Goal: Information Seeking & Learning: Check status

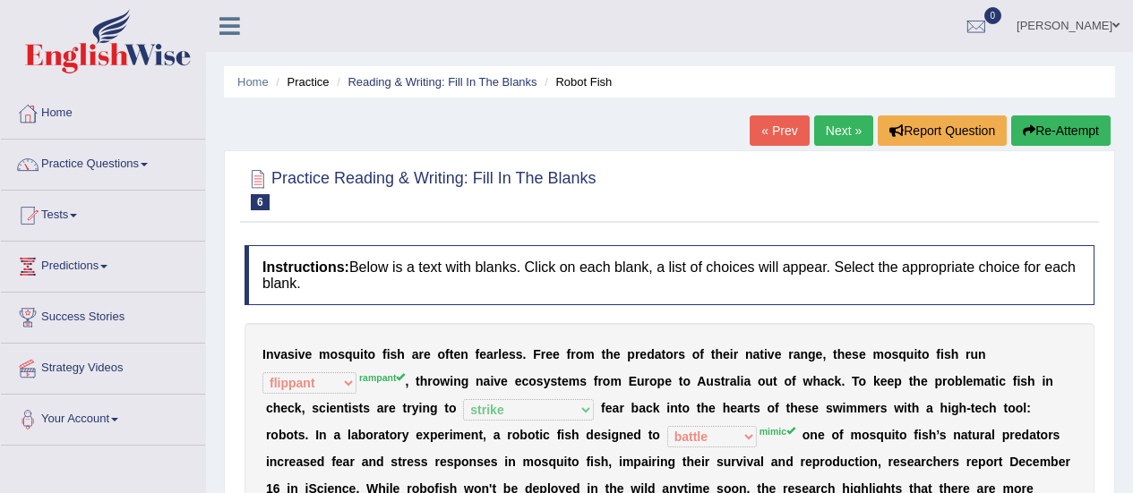
select select "flippant"
select select "strike"
select select "battle"
select select "unprecedented"
click at [828, 134] on link "Next »" at bounding box center [843, 131] width 59 height 30
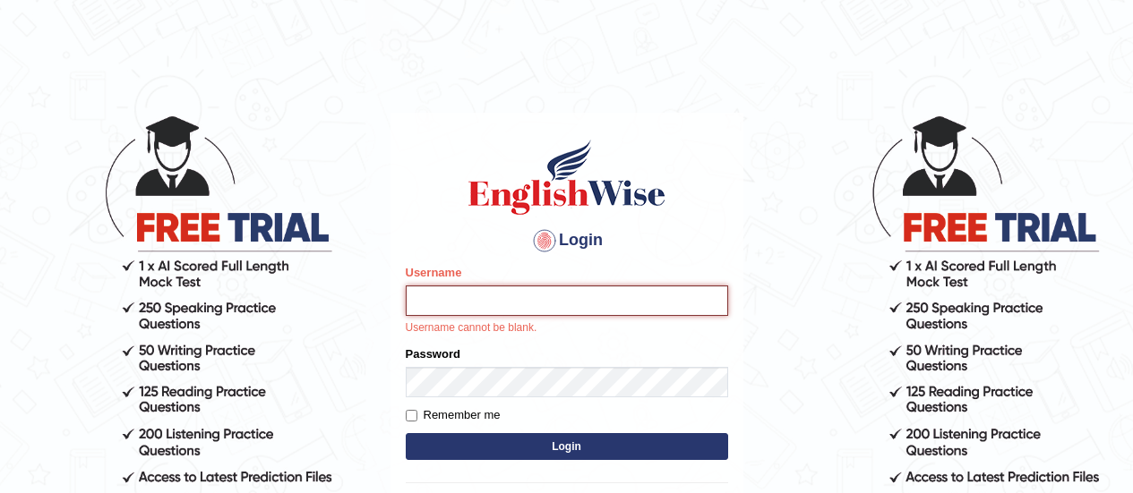
type input "somyang79"
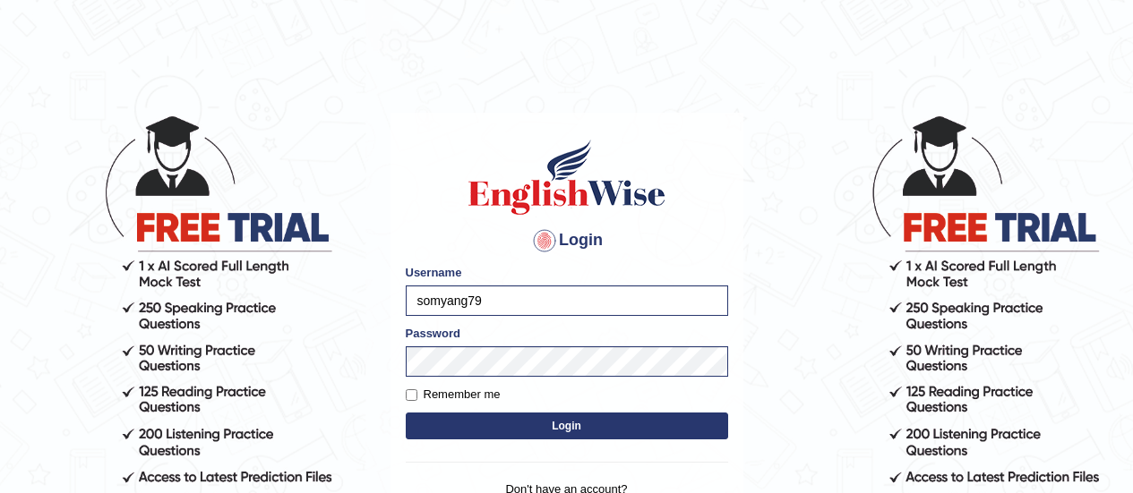
click at [568, 424] on button "Login" at bounding box center [567, 426] width 322 height 27
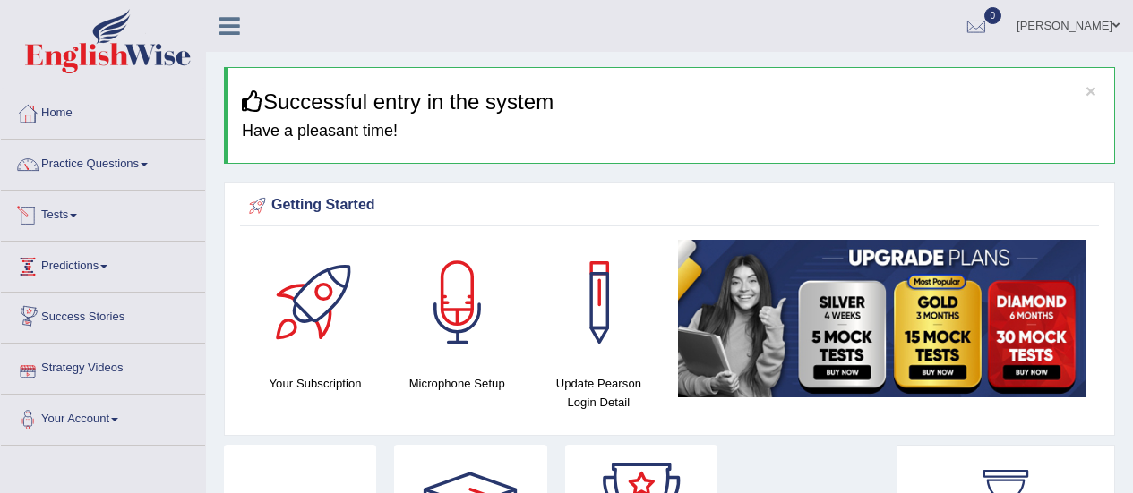
click at [60, 210] on link "Tests" at bounding box center [103, 213] width 204 height 45
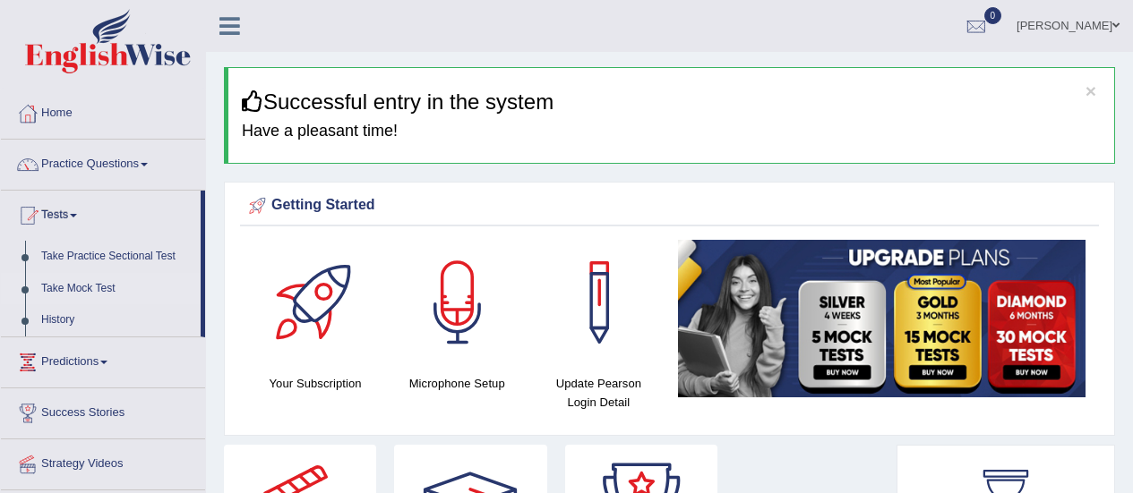
click at [87, 292] on link "Take Mock Test" at bounding box center [116, 289] width 167 height 32
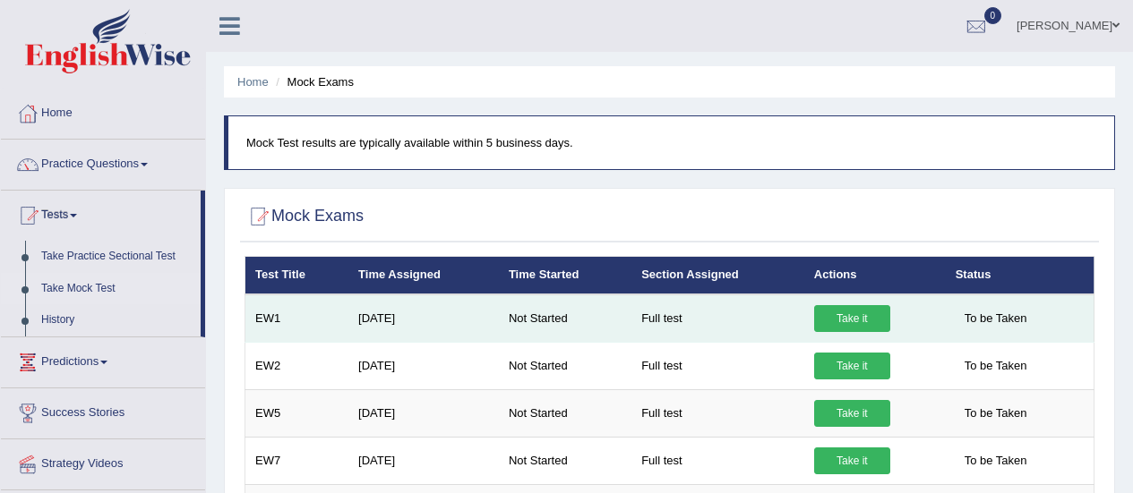
click at [861, 319] on link "Take it" at bounding box center [852, 318] width 76 height 27
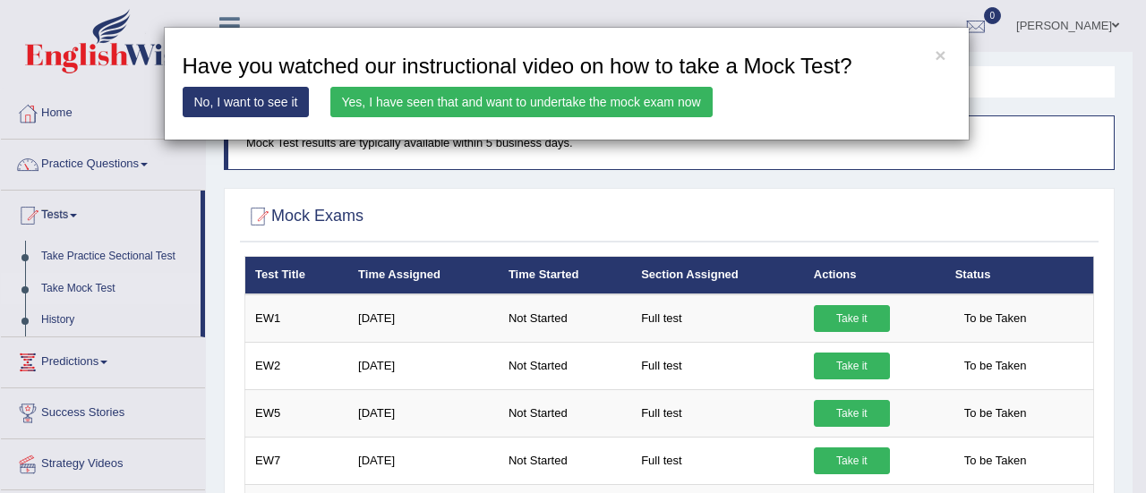
click at [520, 103] on link "Yes, I have seen that and want to undertake the mock exam now" at bounding box center [521, 102] width 382 height 30
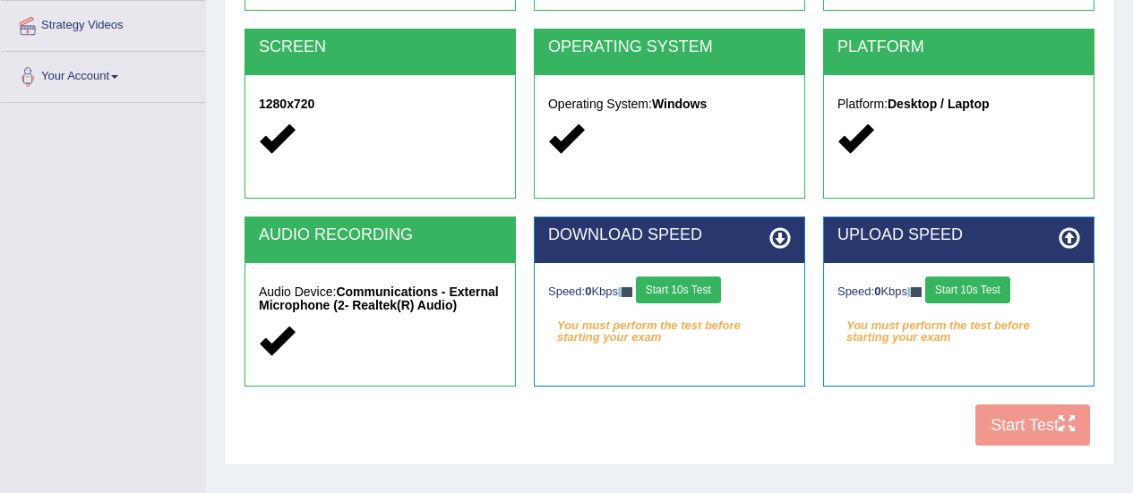
scroll to position [356, 0]
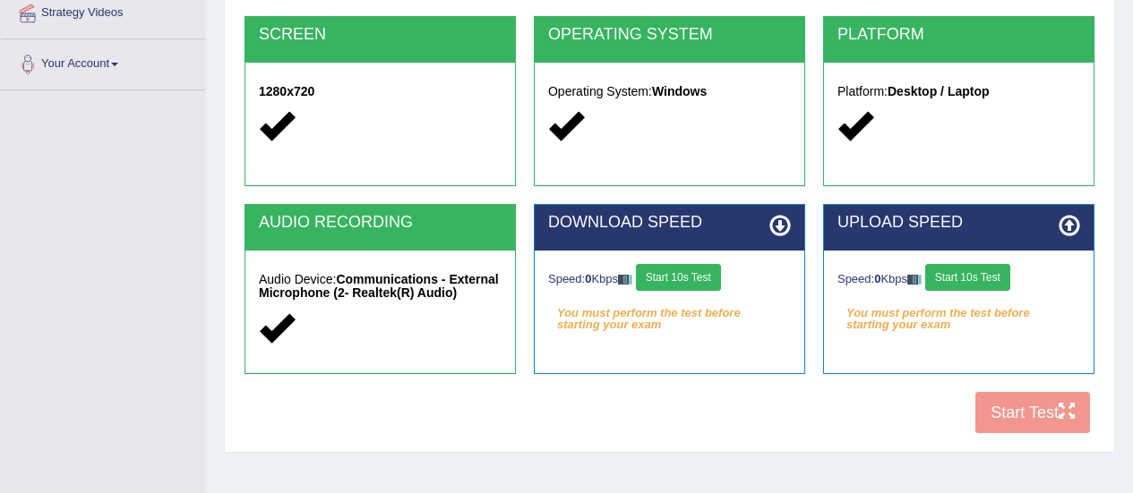
click at [986, 414] on div "COOKIES Cookies Enabled JAVASCRIPT Javascript Enabled BROWSER Browser: Chrome S…" at bounding box center [669, 135] width 859 height 615
click at [1022, 415] on div "COOKIES Cookies Enabled JAVASCRIPT Javascript Enabled BROWSER Browser: Chrome S…" at bounding box center [669, 135] width 859 height 615
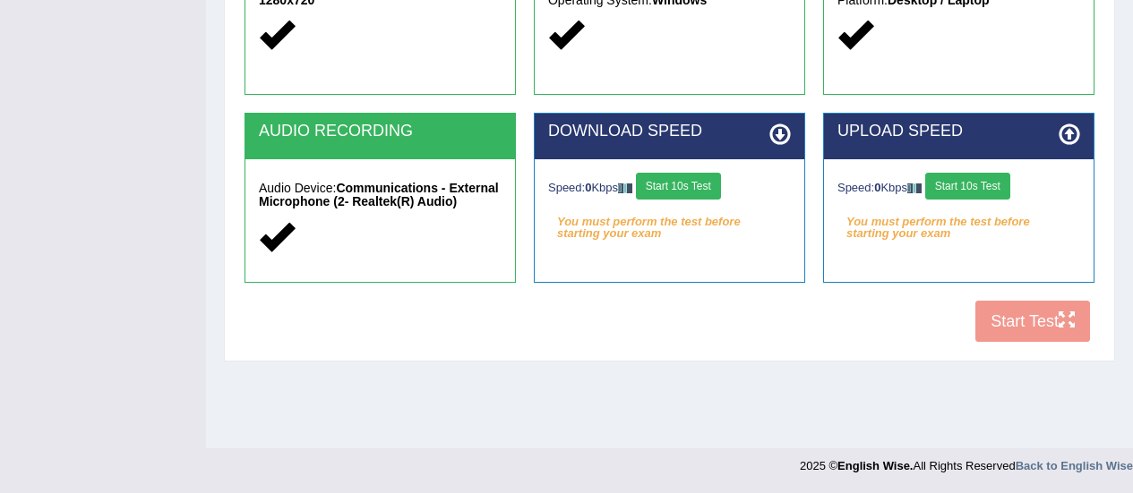
click at [688, 184] on button "Start 10s Test" at bounding box center [678, 186] width 85 height 27
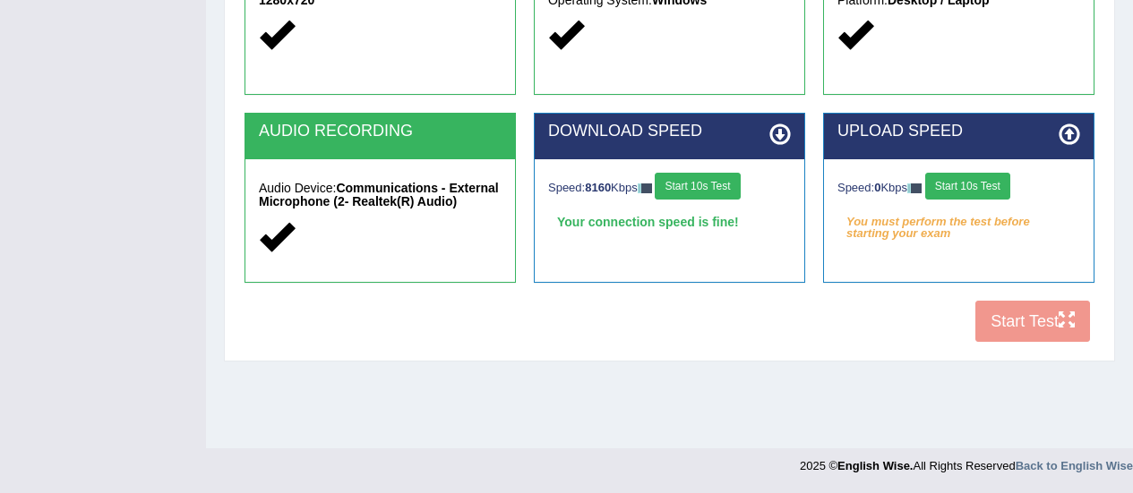
click at [966, 188] on button "Start 10s Test" at bounding box center [967, 186] width 85 height 27
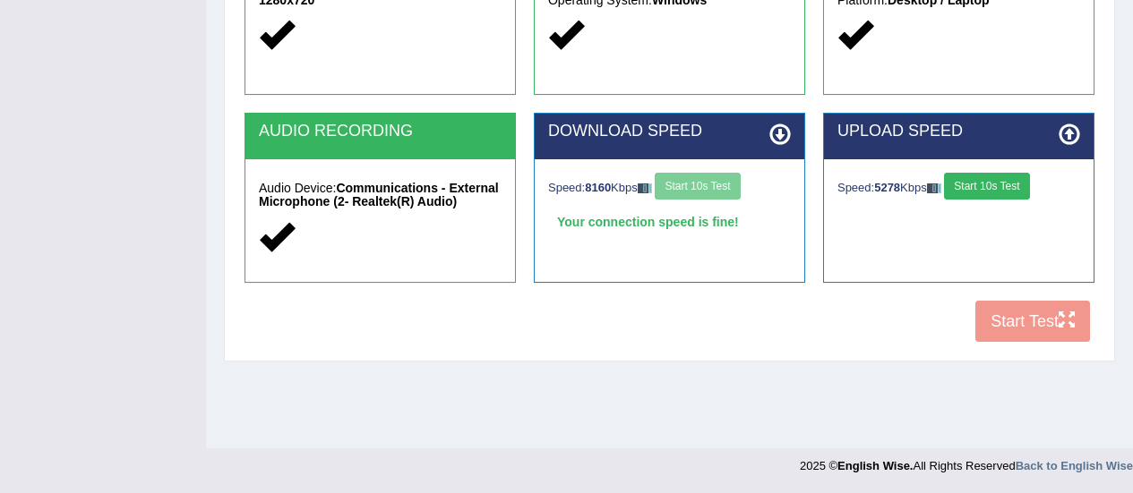
click at [966, 188] on button "Start 10s Test" at bounding box center [986, 186] width 85 height 27
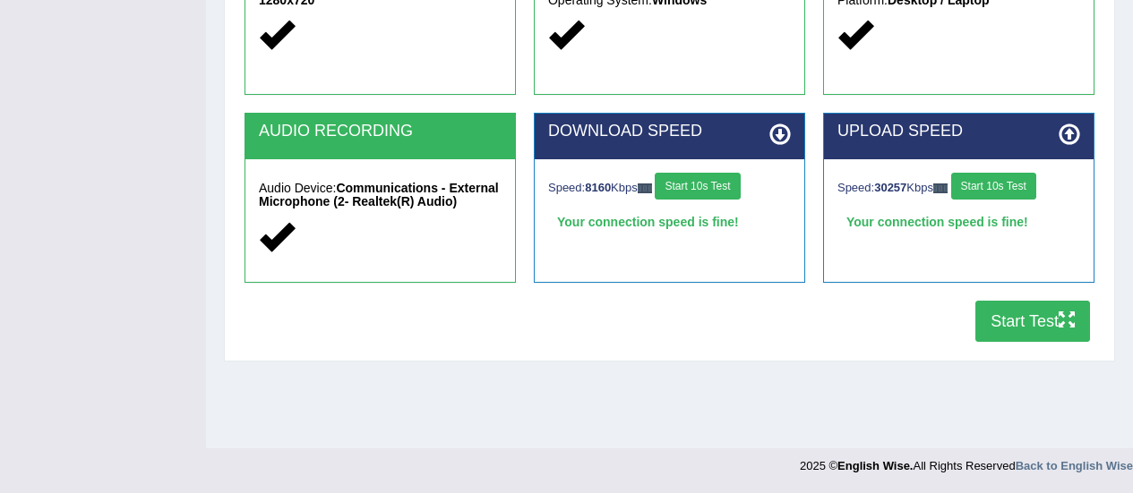
click at [999, 320] on button "Start Test" at bounding box center [1032, 321] width 115 height 41
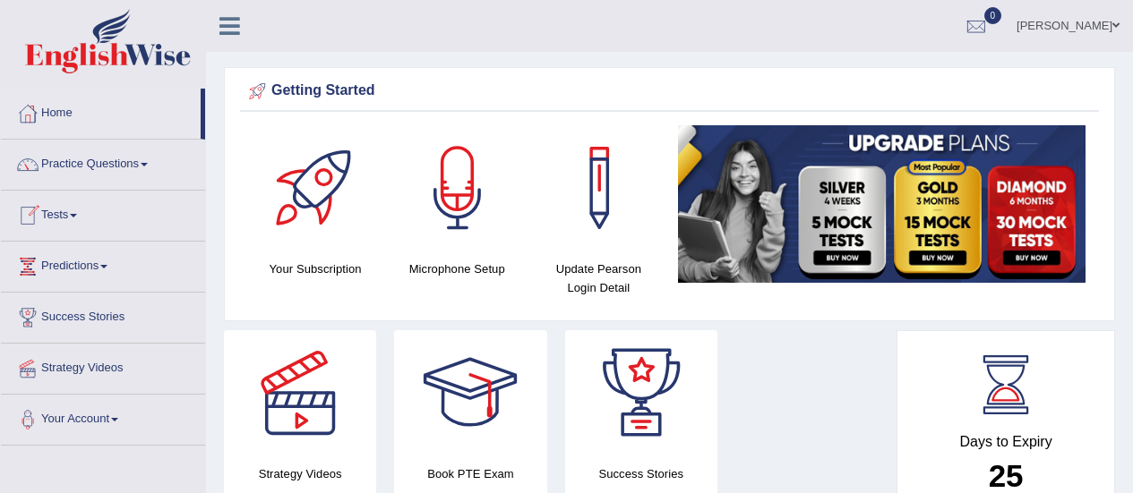
drag, startPoint x: 0, startPoint y: 0, endPoint x: 82, endPoint y: 210, distance: 226.0
click at [82, 210] on link "Tests" at bounding box center [103, 213] width 204 height 45
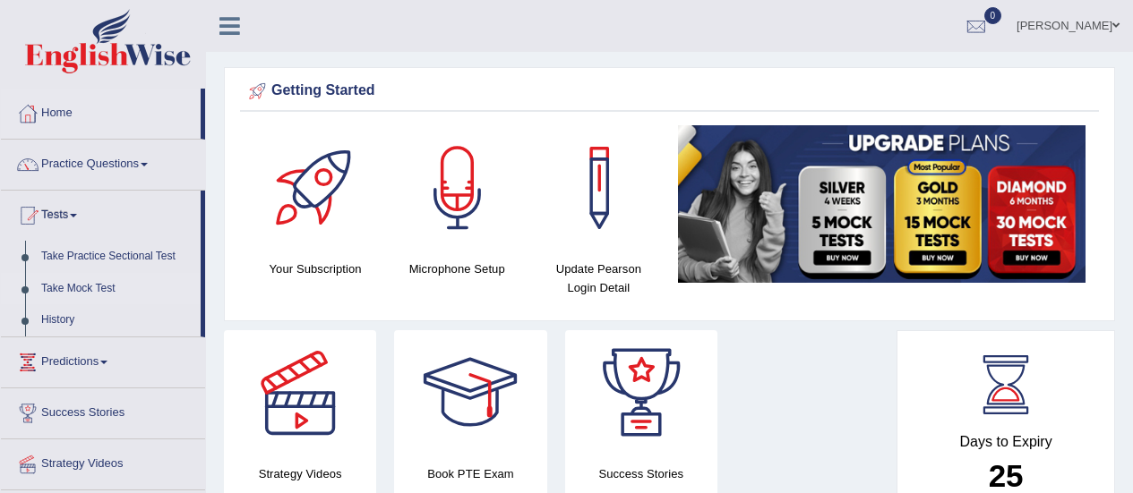
click at [76, 288] on link "Take Mock Test" at bounding box center [116, 289] width 167 height 32
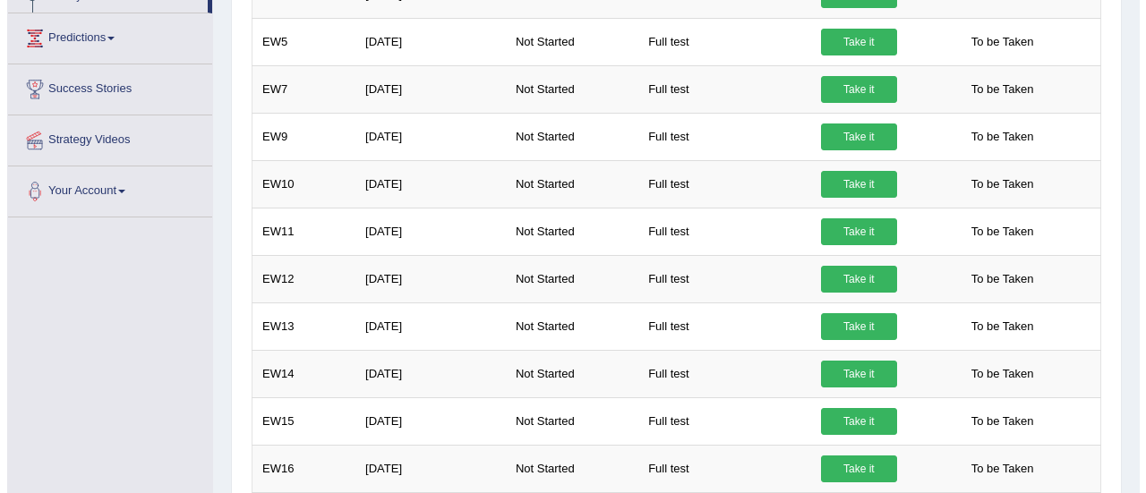
scroll to position [321, 0]
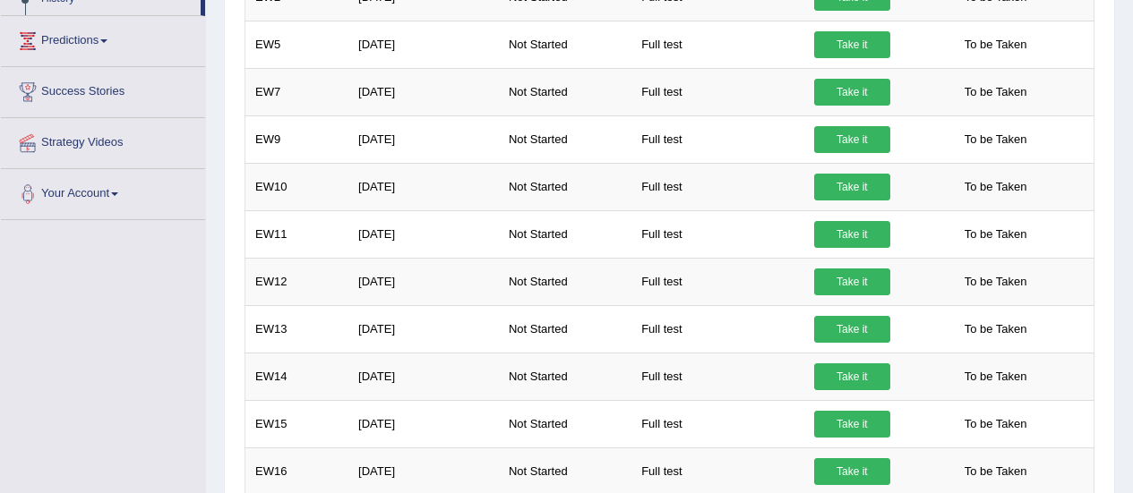
drag, startPoint x: 1143, startPoint y: 211, endPoint x: 1144, endPoint y: 347, distance: 135.2
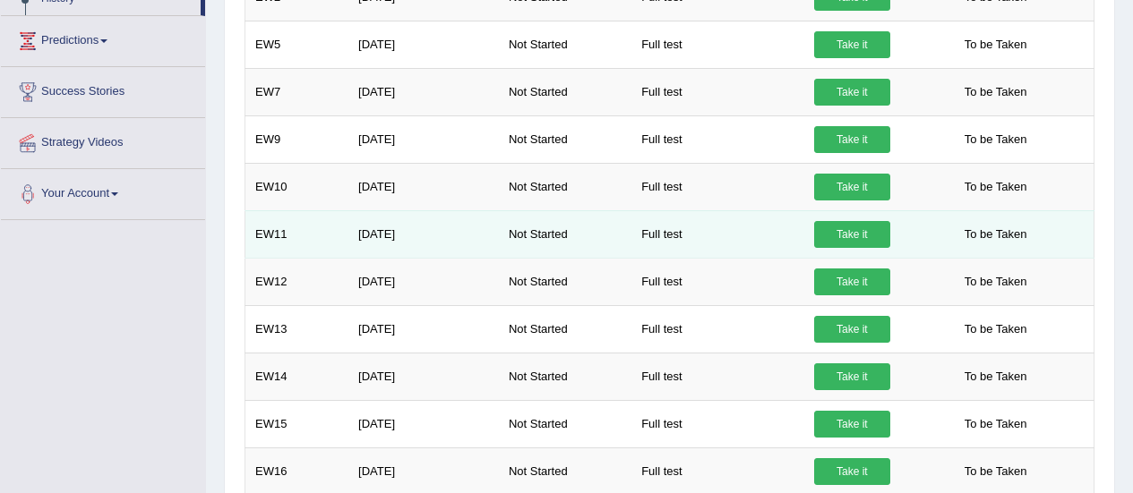
click at [825, 238] on link "Take it" at bounding box center [852, 234] width 76 height 27
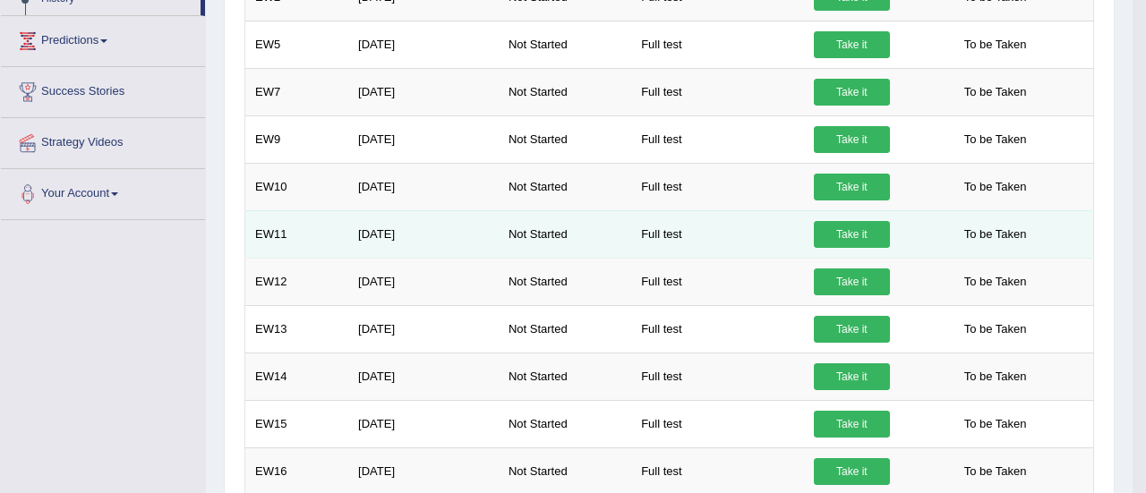
click at [825, 238] on div "× Have you watched our instructional video on how to take a Mock Test? No, I wa…" at bounding box center [669, 322] width 859 height 775
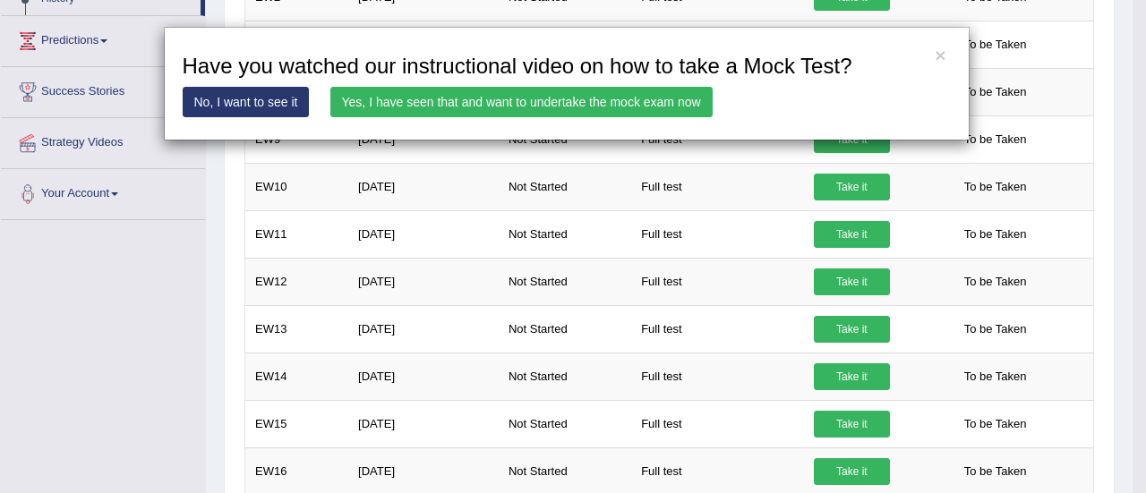
click at [569, 110] on link "Yes, I have seen that and want to undertake the mock exam now" at bounding box center [521, 102] width 382 height 30
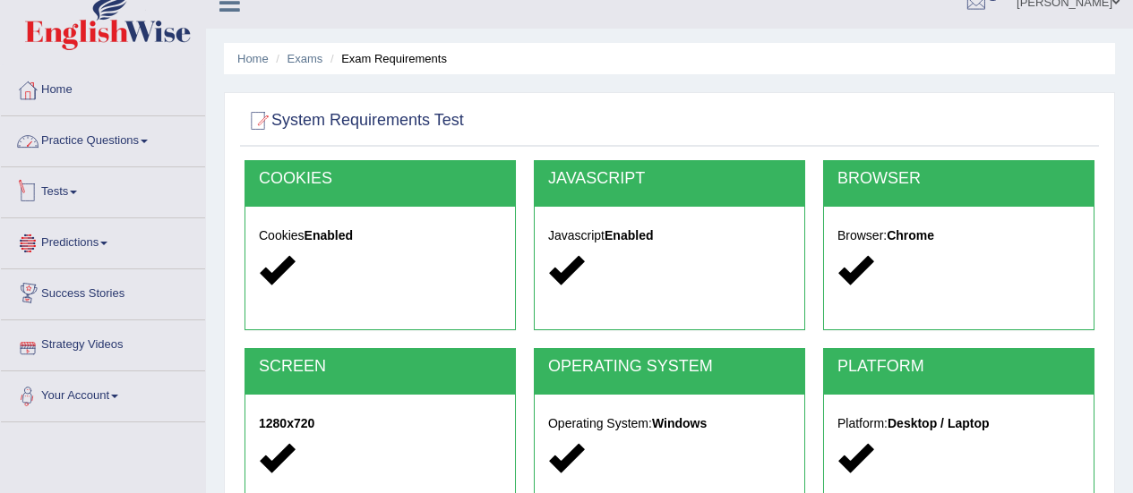
scroll to position [22, 0]
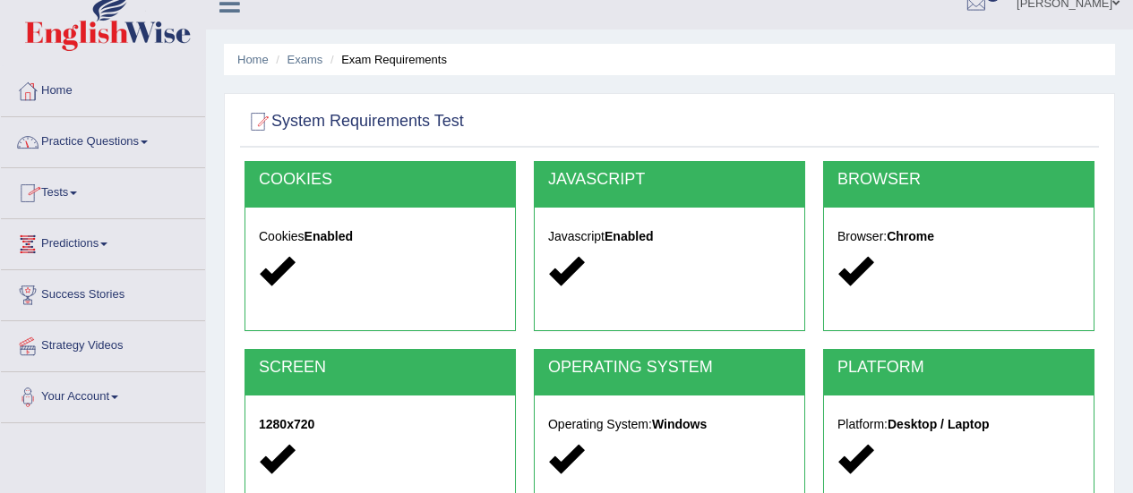
click at [86, 145] on link "Practice Questions" at bounding box center [103, 139] width 204 height 45
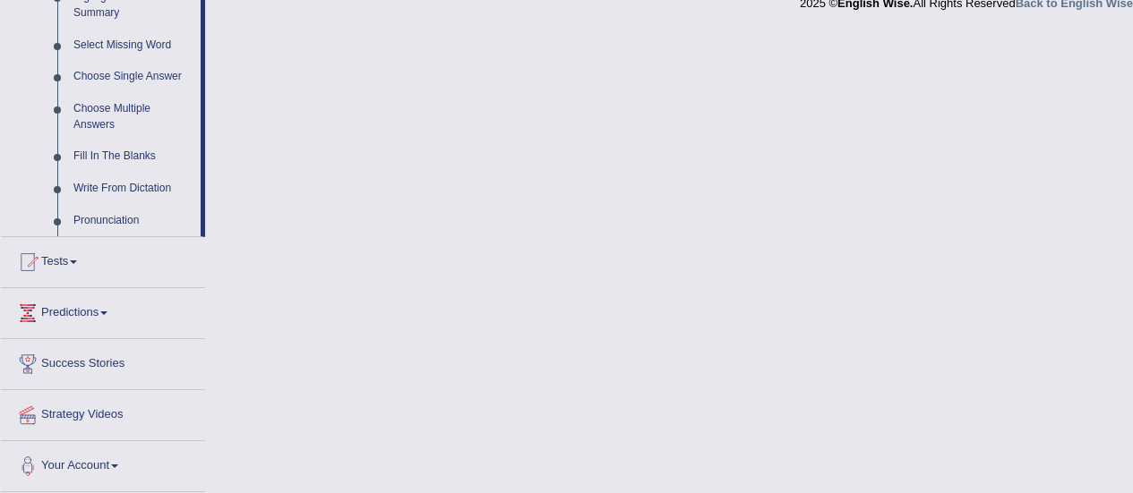
scroll to position [910, 0]
click at [72, 253] on link "Tests" at bounding box center [103, 259] width 204 height 45
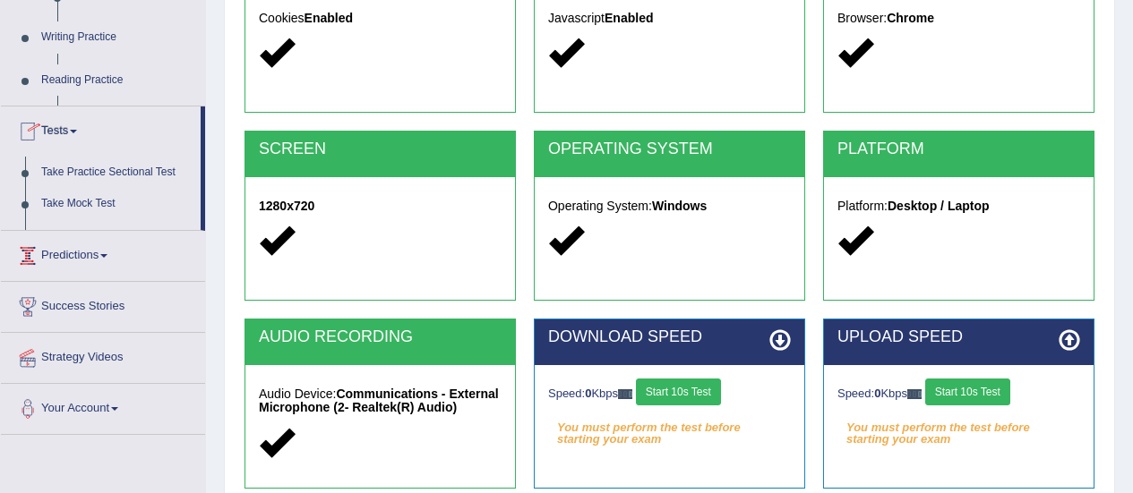
scroll to position [193, 0]
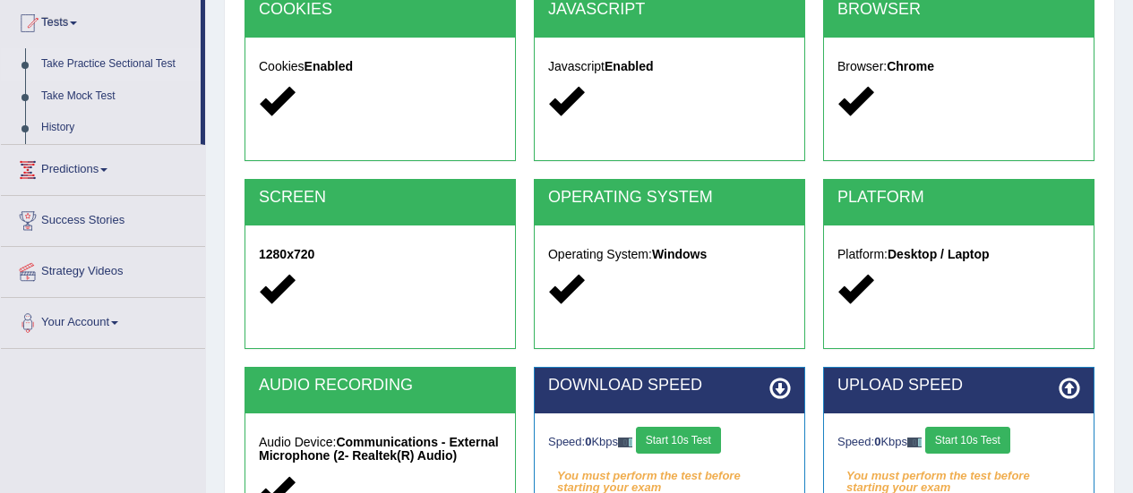
click at [99, 66] on link "Take Practice Sectional Test" at bounding box center [116, 64] width 167 height 32
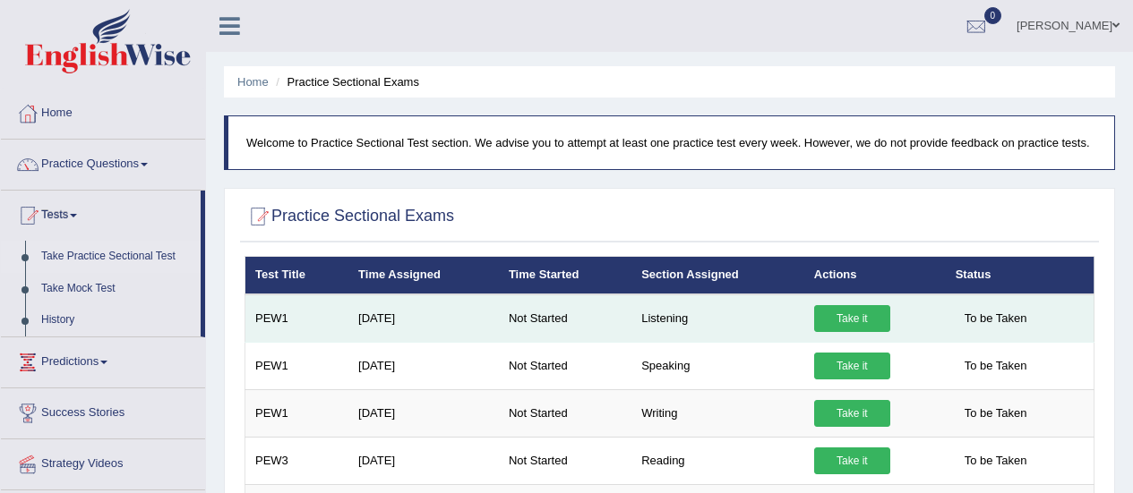
click at [822, 323] on link "Take it" at bounding box center [852, 318] width 76 height 27
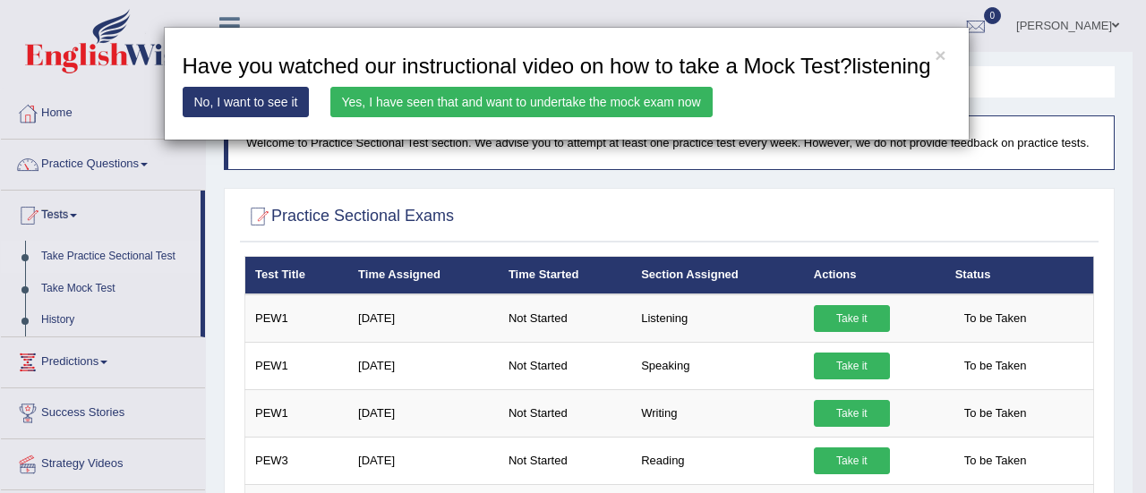
click at [498, 99] on link "Yes, I have seen that and want to undertake the mock exam now" at bounding box center [521, 102] width 382 height 30
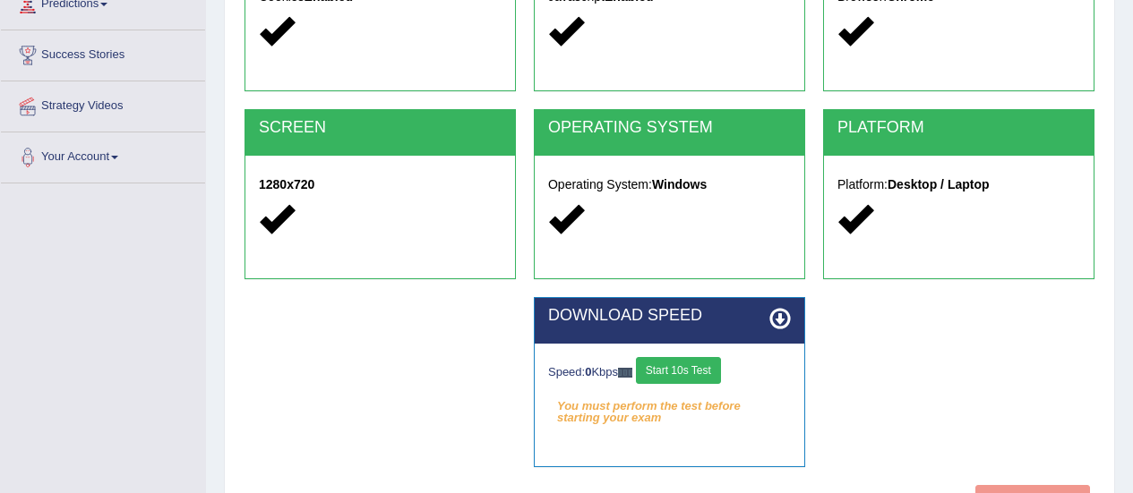
scroll to position [264, 0]
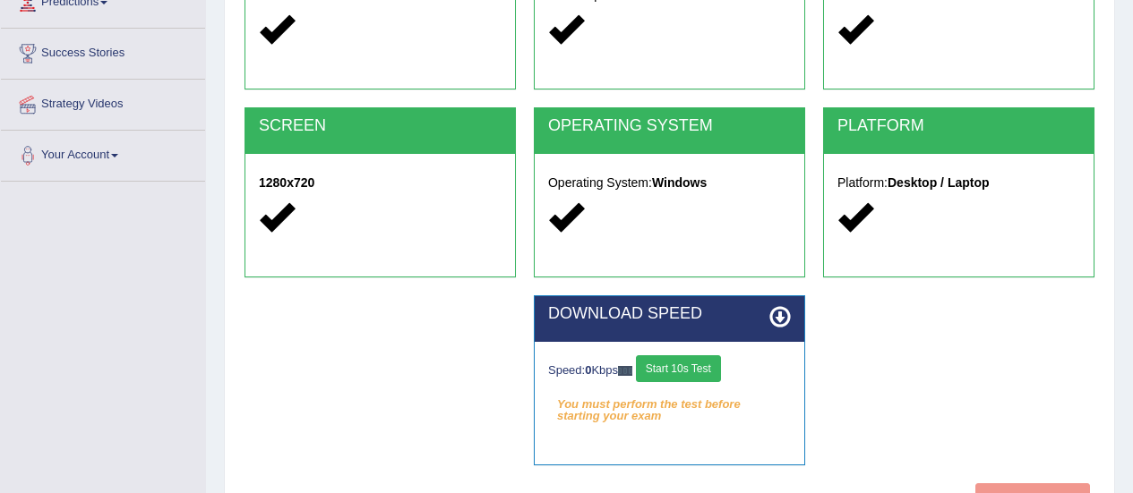
click at [667, 370] on button "Start 10s Test" at bounding box center [678, 369] width 85 height 27
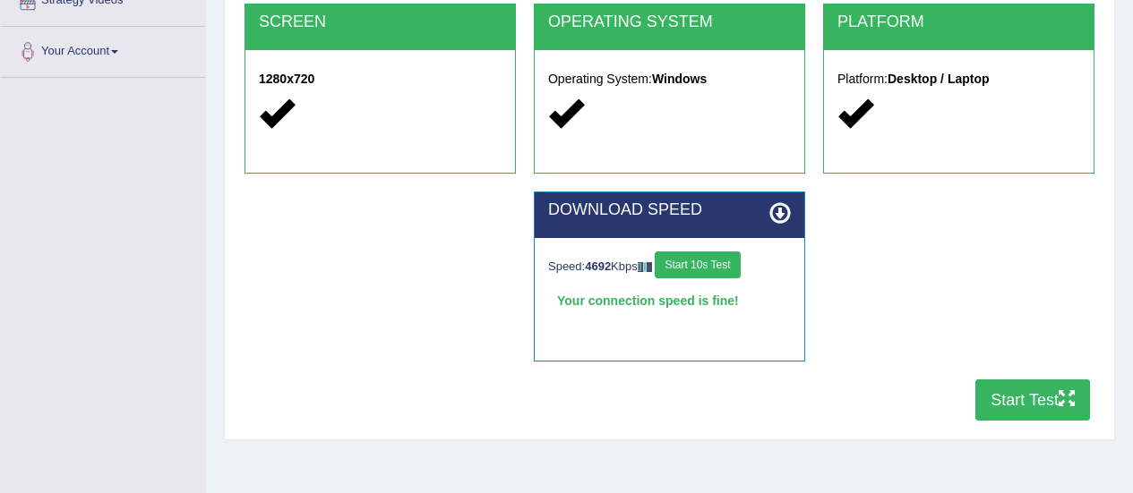
scroll to position [383, 0]
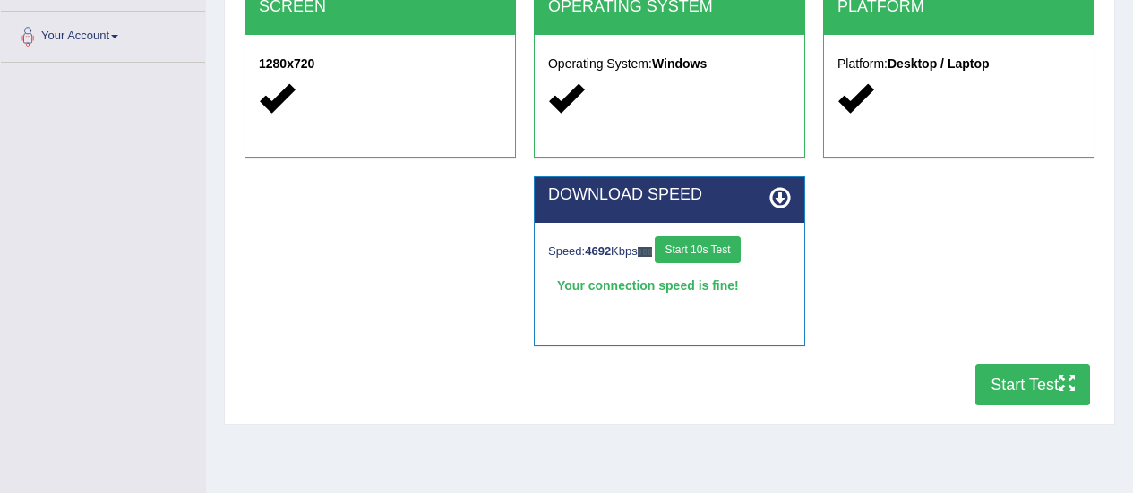
click at [1007, 392] on button "Start Test" at bounding box center [1032, 384] width 115 height 41
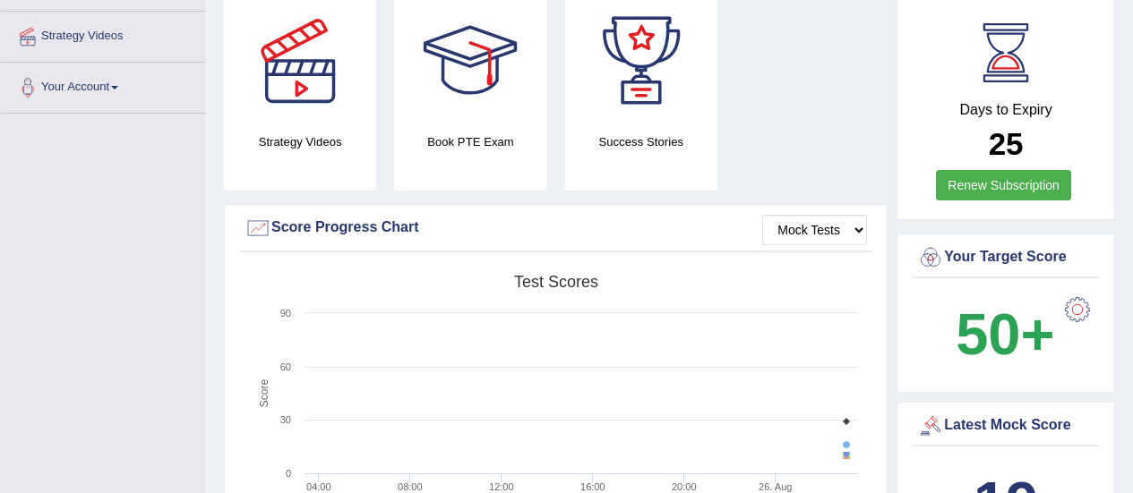
scroll to position [95, 0]
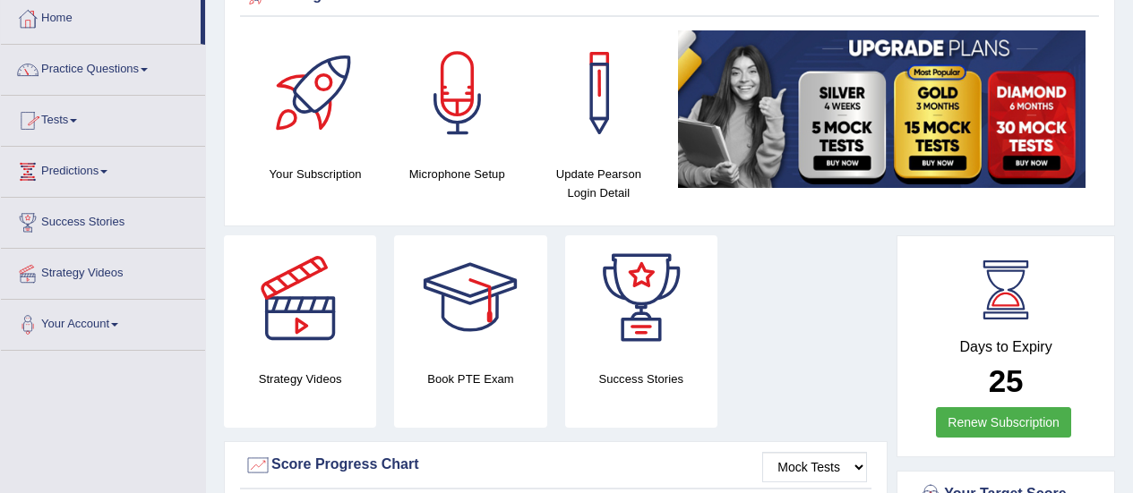
click at [64, 118] on link "Tests" at bounding box center [103, 118] width 204 height 45
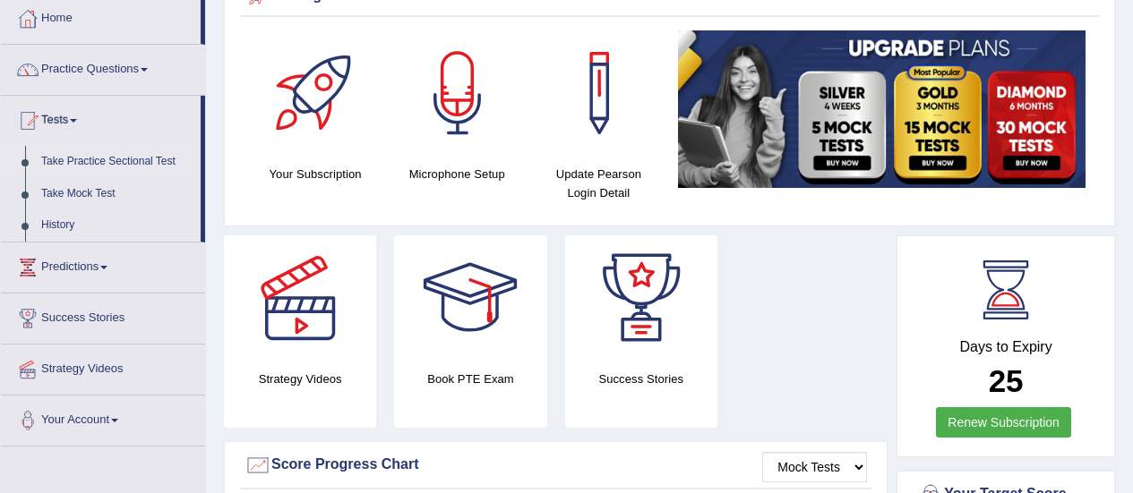
click at [146, 167] on link "Take Practice Sectional Test" at bounding box center [116, 162] width 167 height 32
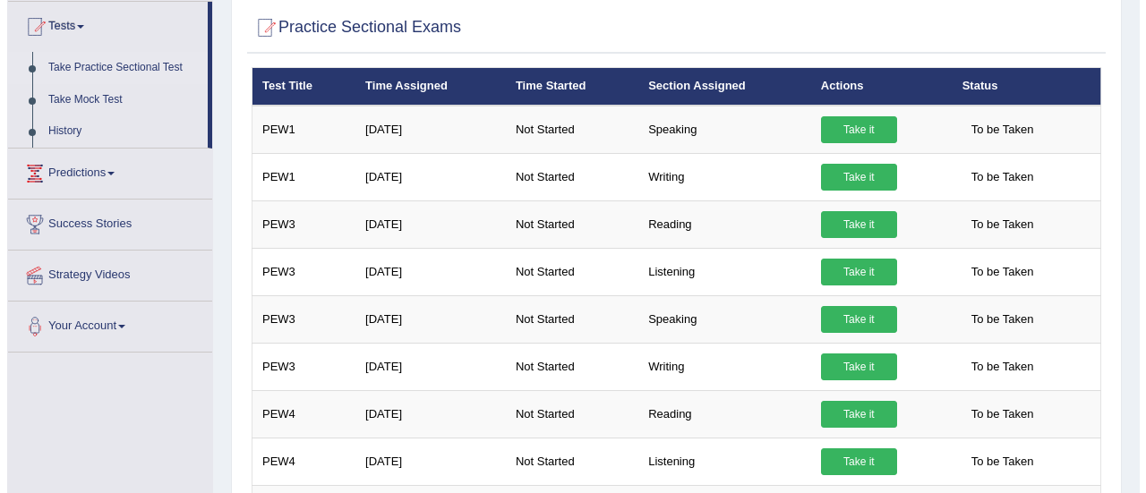
scroll to position [194, 0]
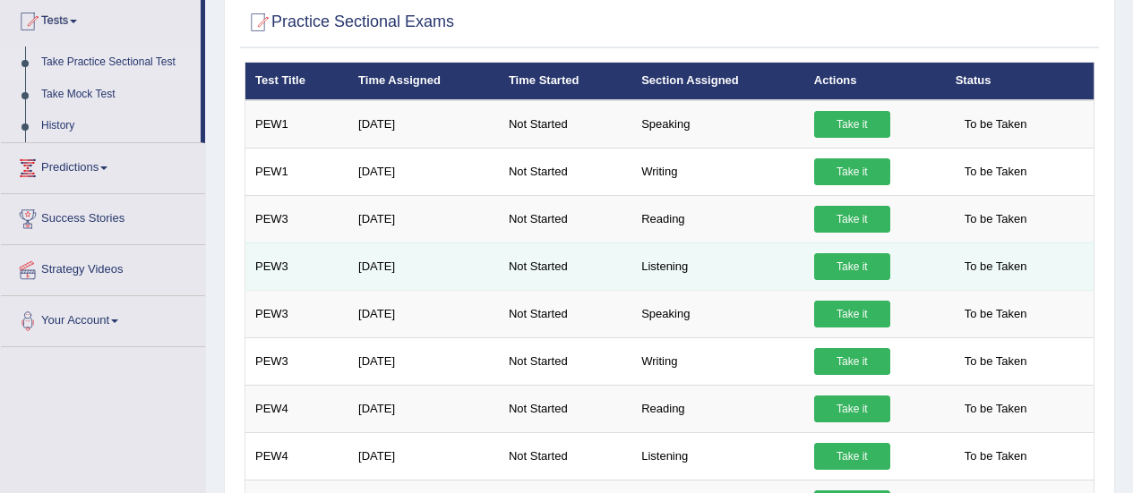
click at [835, 268] on link "Take it" at bounding box center [852, 266] width 76 height 27
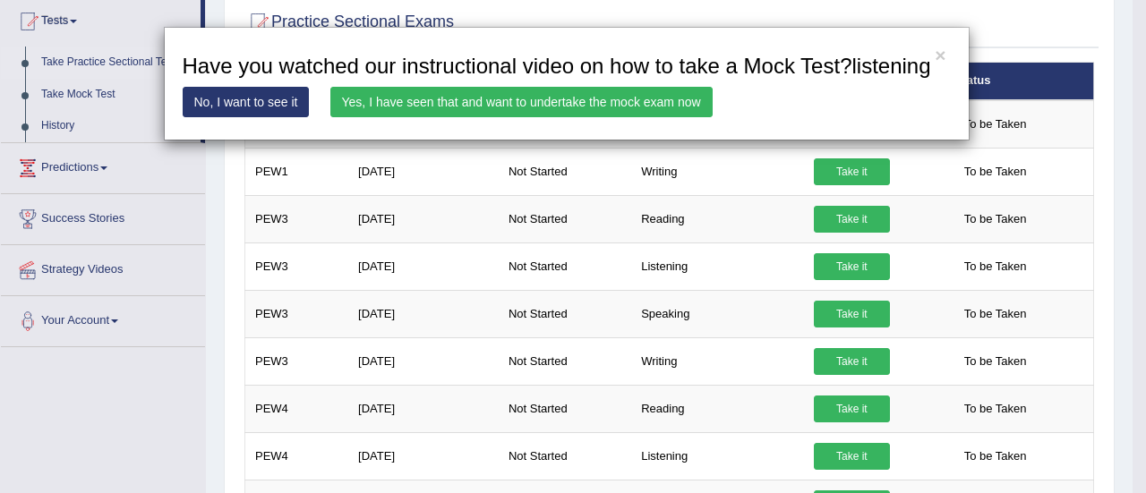
click at [598, 94] on link "Yes, I have seen that and want to undertake the mock exam now" at bounding box center [521, 102] width 382 height 30
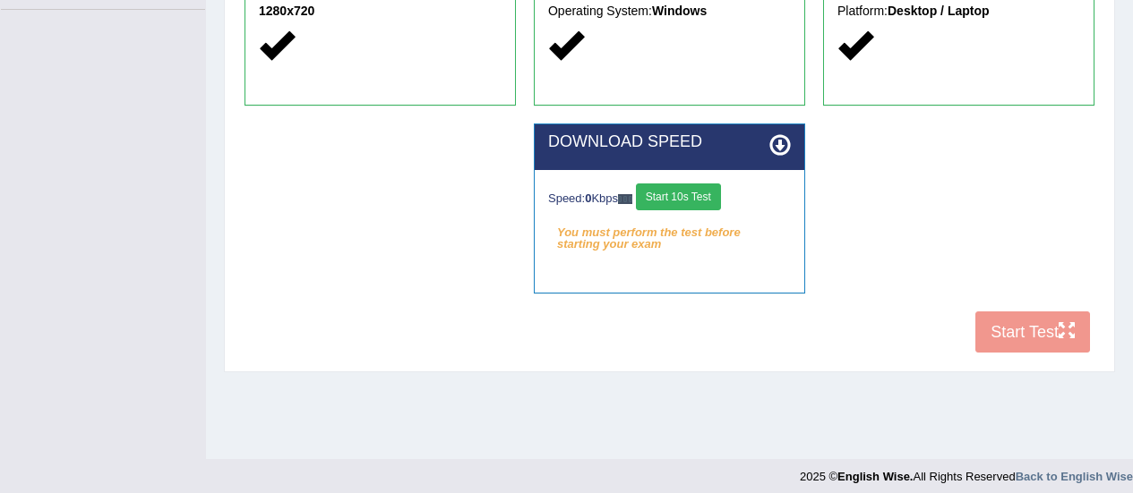
scroll to position [438, 0]
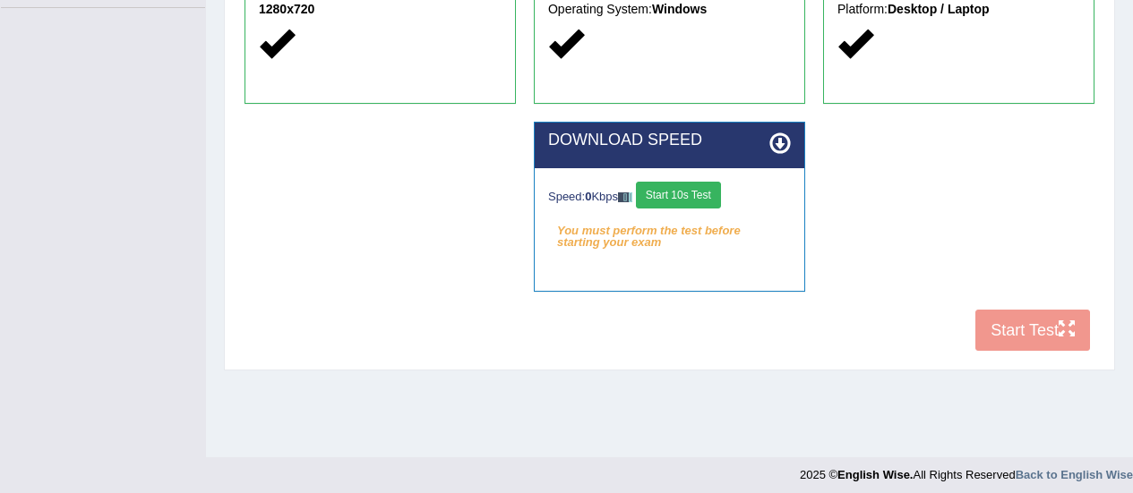
click at [688, 192] on button "Start 10s Test" at bounding box center [678, 195] width 85 height 27
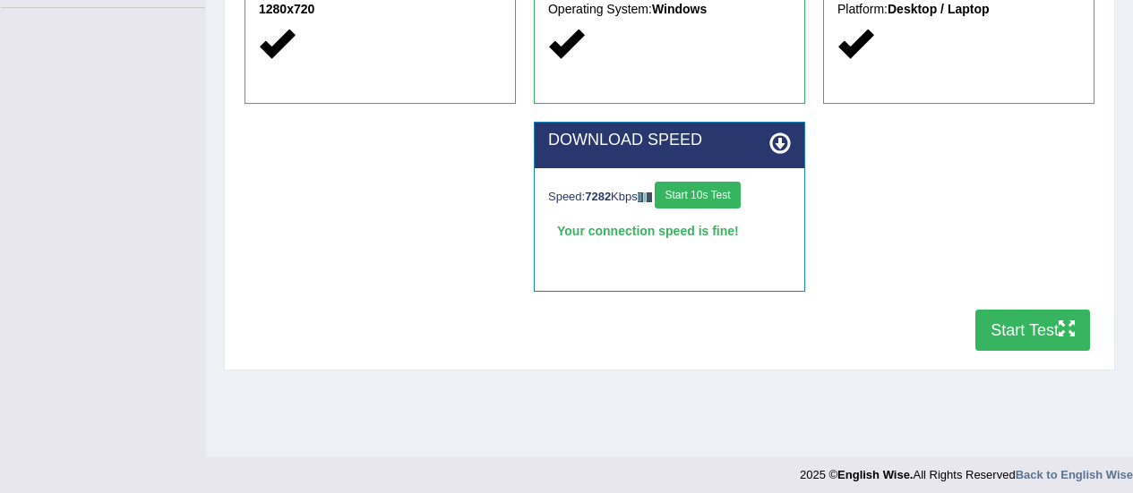
click at [1032, 336] on button "Start Test" at bounding box center [1032, 330] width 115 height 41
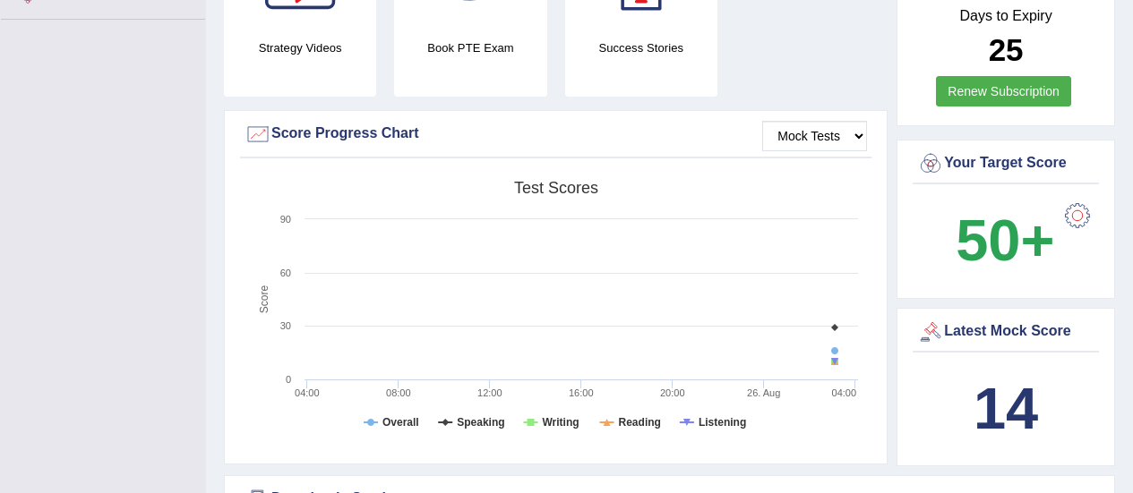
scroll to position [459, 0]
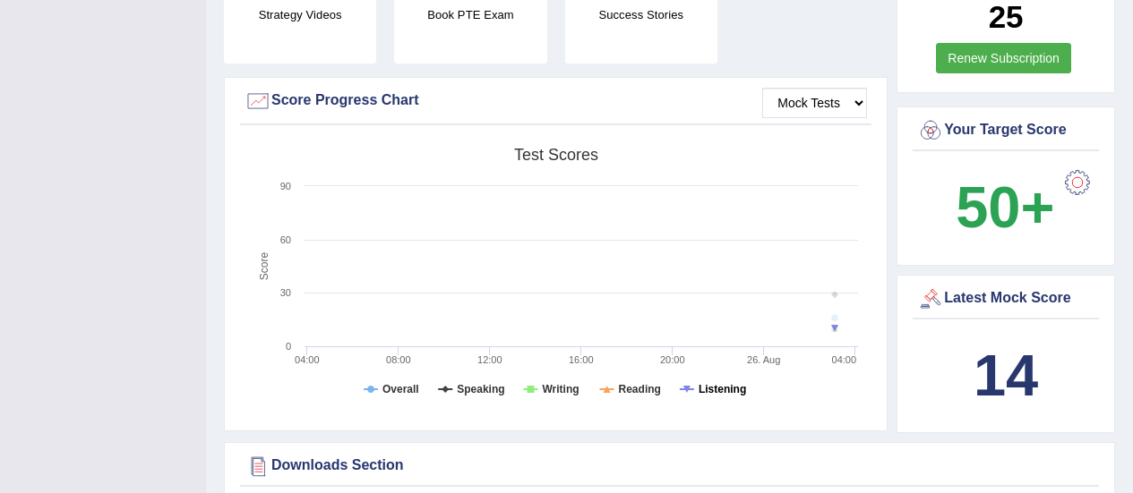
click at [716, 391] on tspan "Listening" at bounding box center [721, 389] width 47 height 13
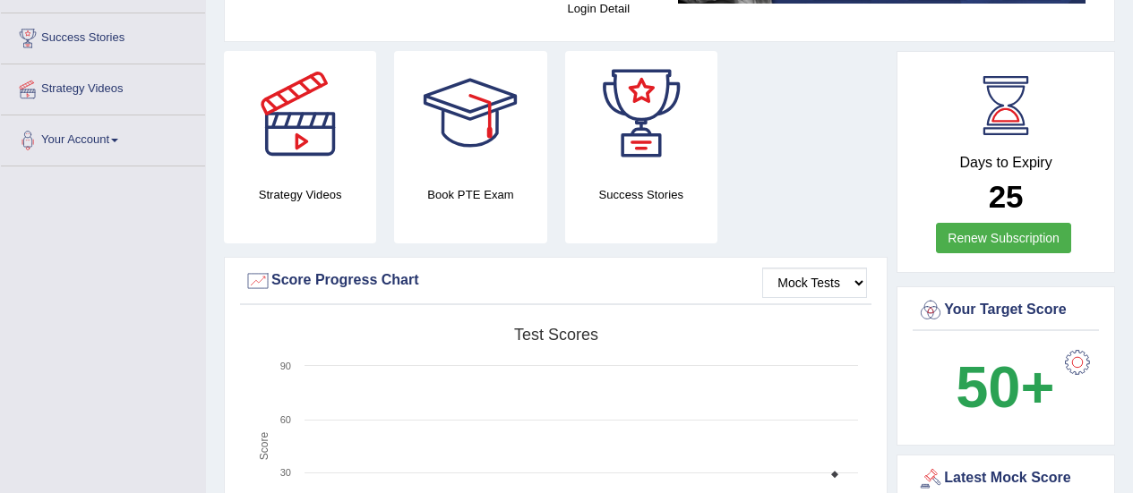
scroll to position [0, 0]
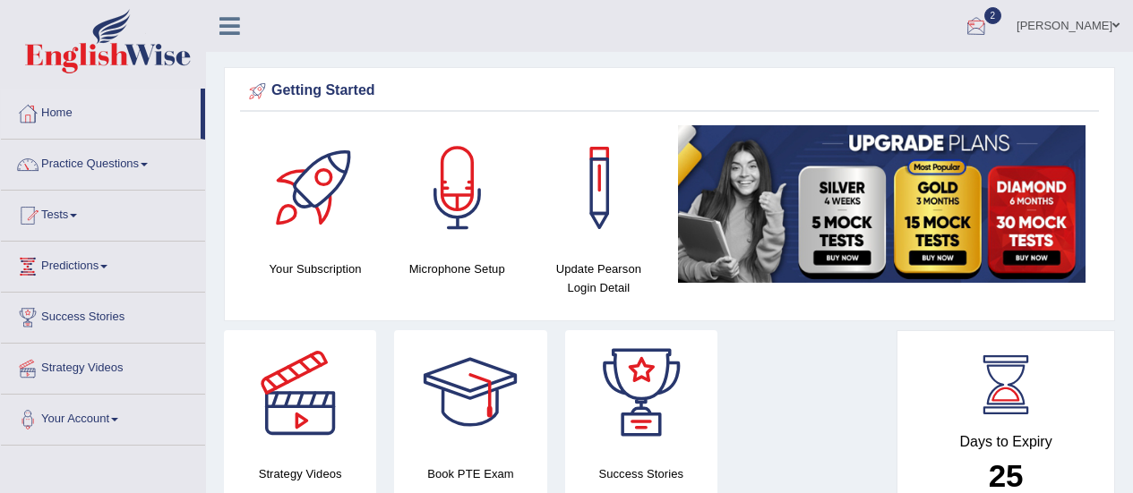
click at [977, 24] on div at bounding box center [976, 26] width 27 height 27
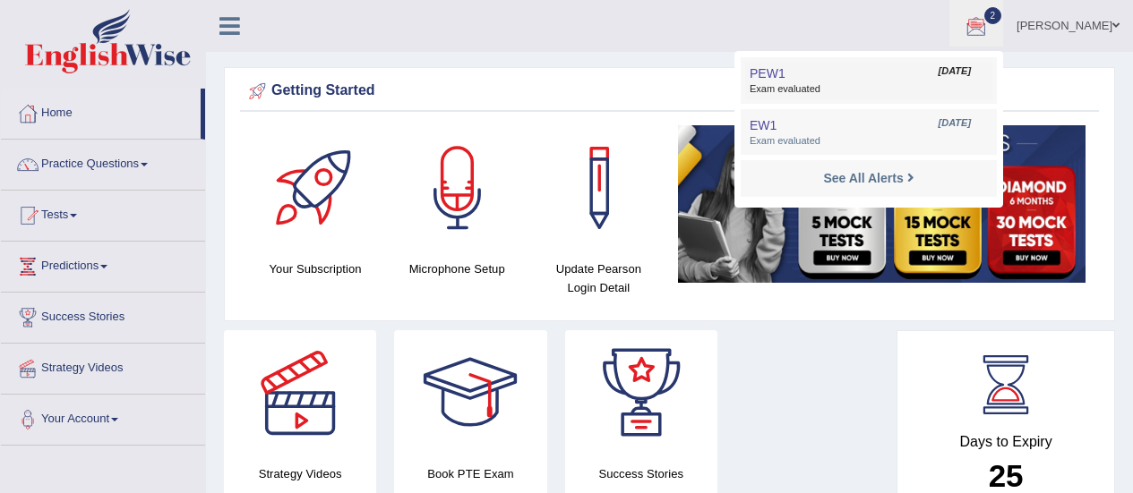
click at [810, 82] on span "Exam evaluated" at bounding box center [869, 89] width 238 height 14
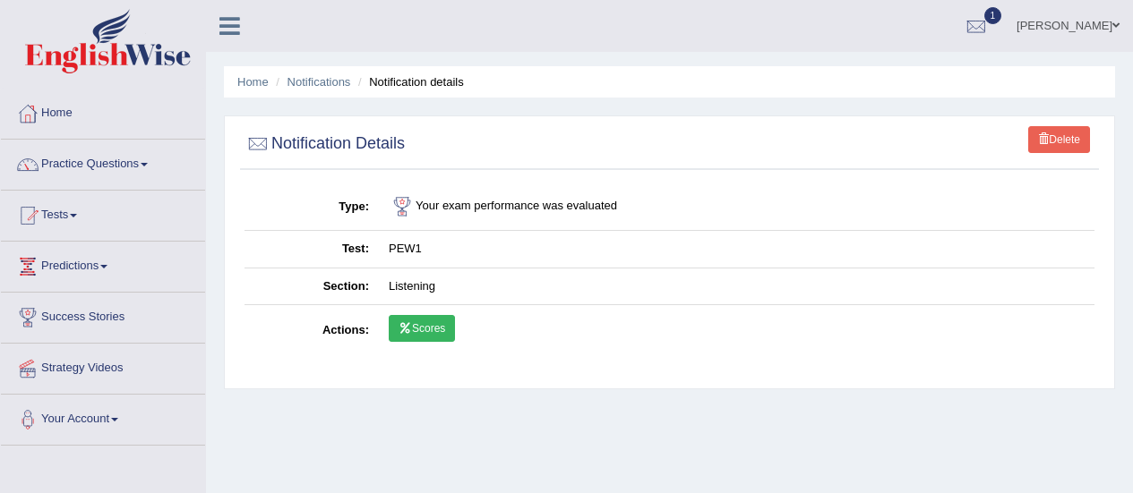
click at [414, 334] on link "Scores" at bounding box center [422, 328] width 66 height 27
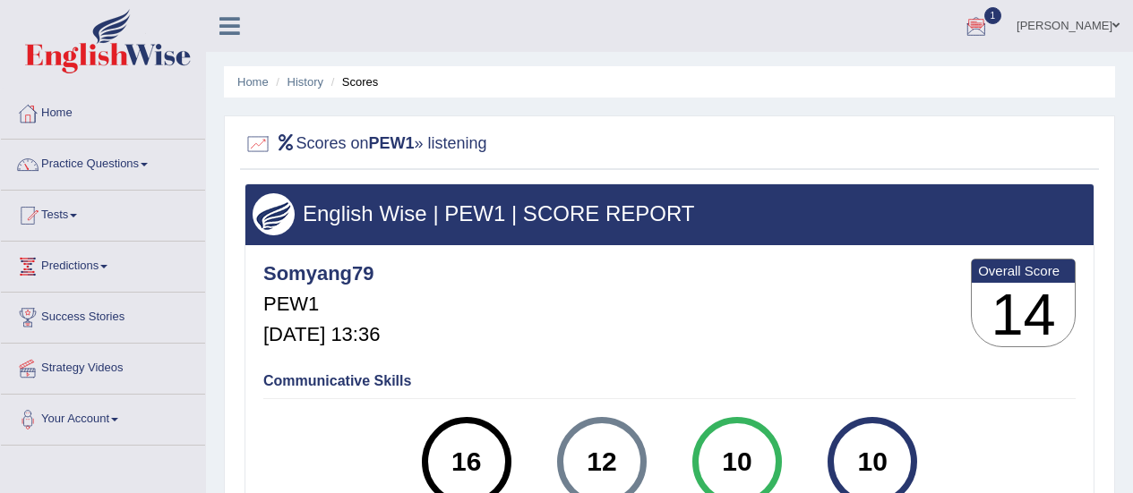
click at [989, 22] on div at bounding box center [976, 26] width 27 height 27
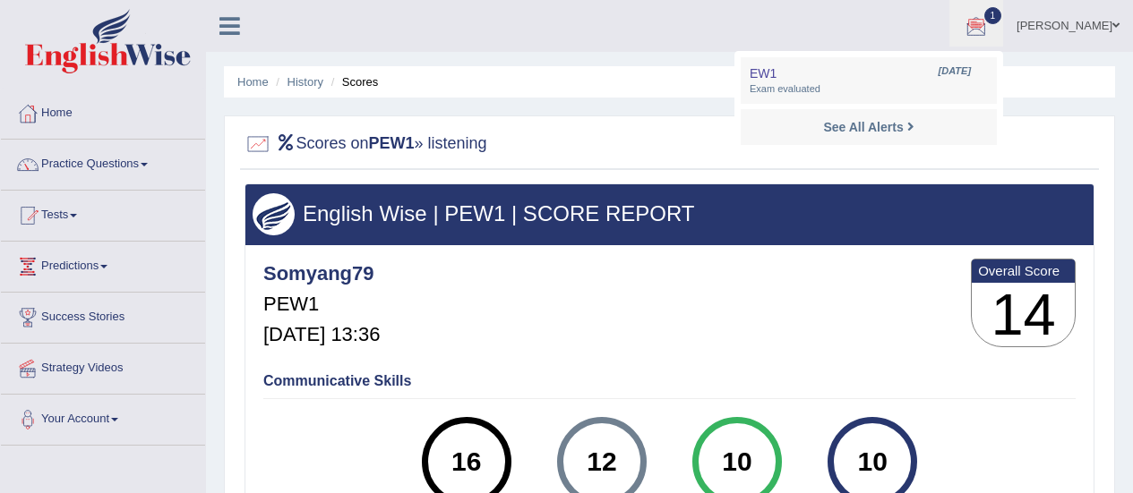
click at [978, 34] on div at bounding box center [976, 26] width 27 height 27
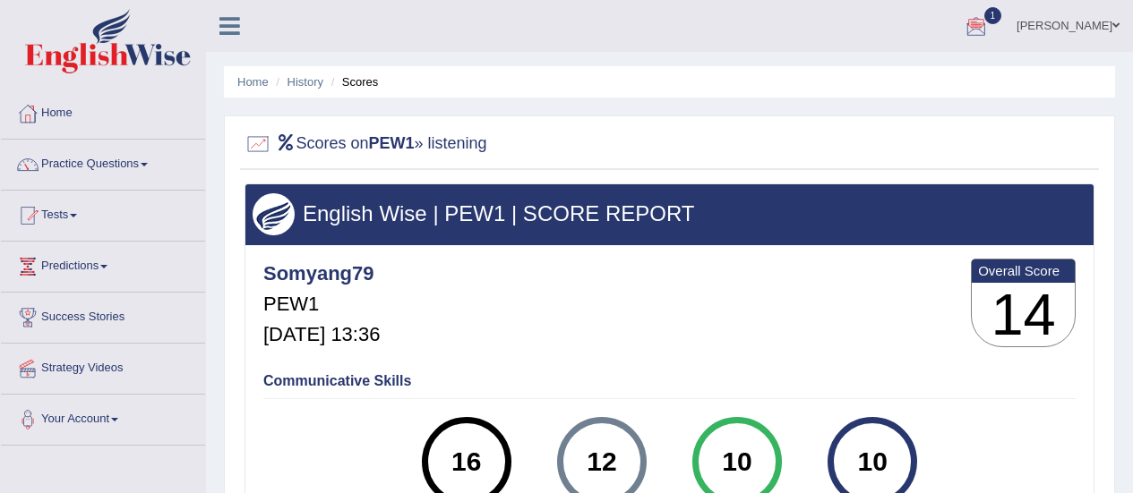
click at [978, 34] on div at bounding box center [976, 26] width 27 height 27
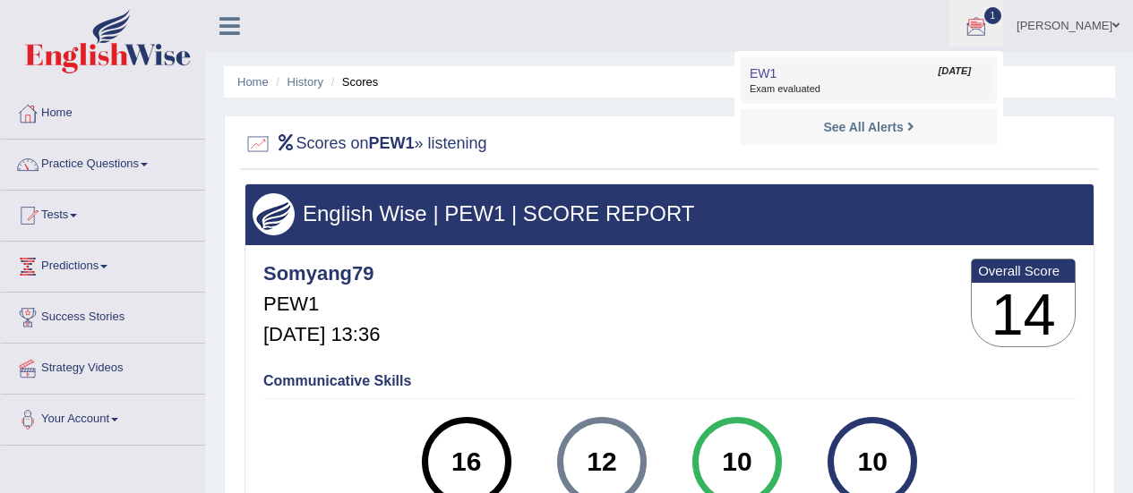
click at [768, 75] on span "EW1" at bounding box center [763, 73] width 27 height 14
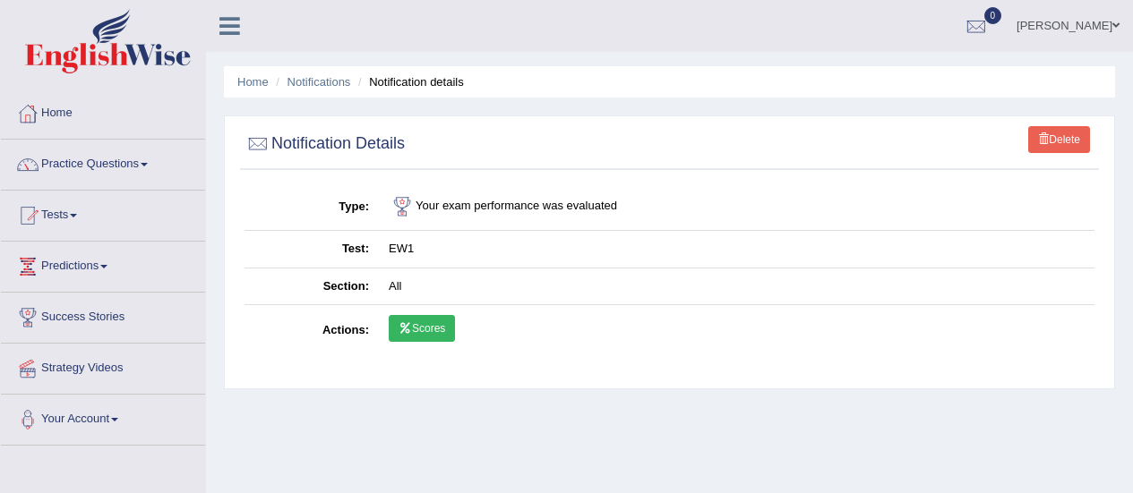
click at [416, 333] on link "Scores" at bounding box center [422, 328] width 66 height 27
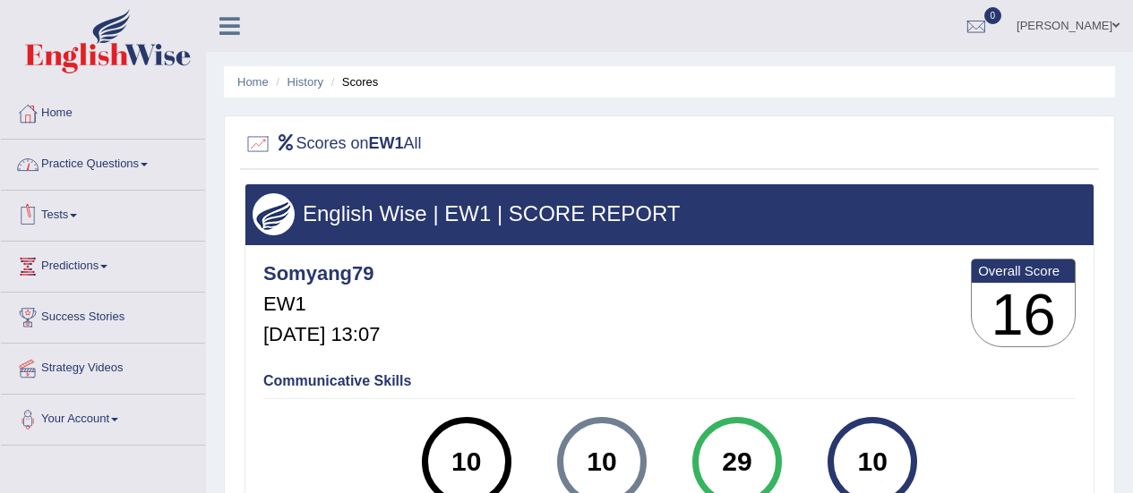
click at [65, 218] on link "Tests" at bounding box center [103, 213] width 204 height 45
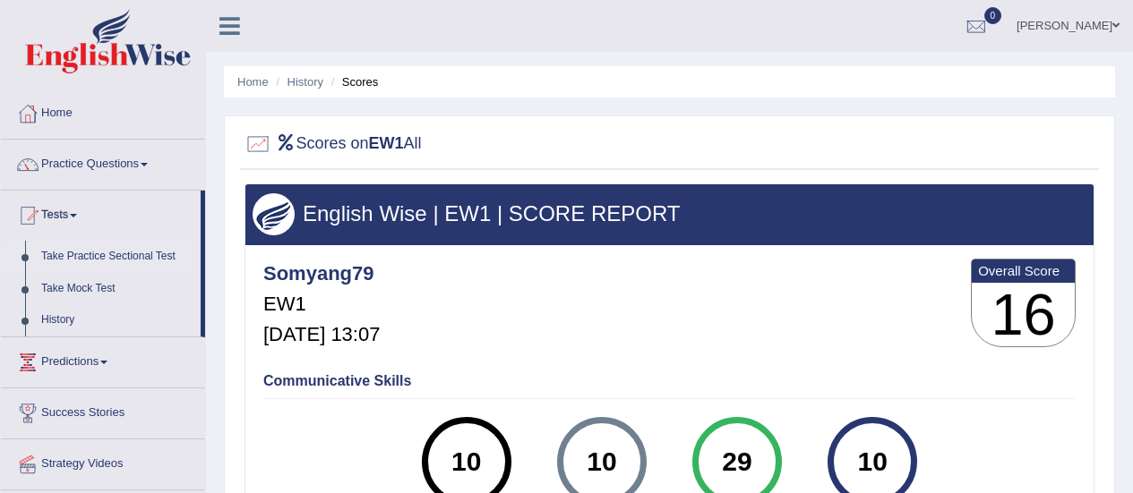
click at [126, 253] on link "Take Practice Sectional Test" at bounding box center [116, 257] width 167 height 32
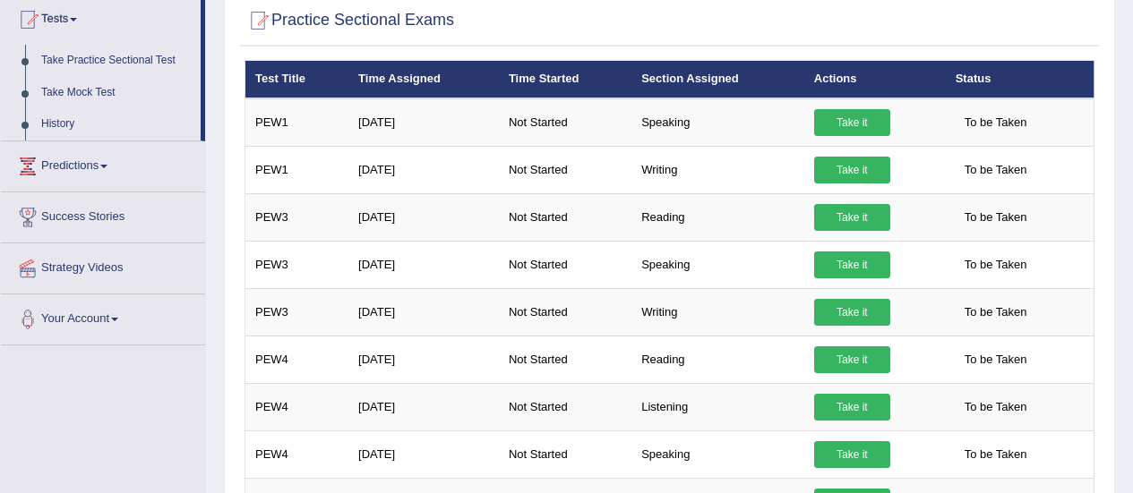
scroll to position [199, 0]
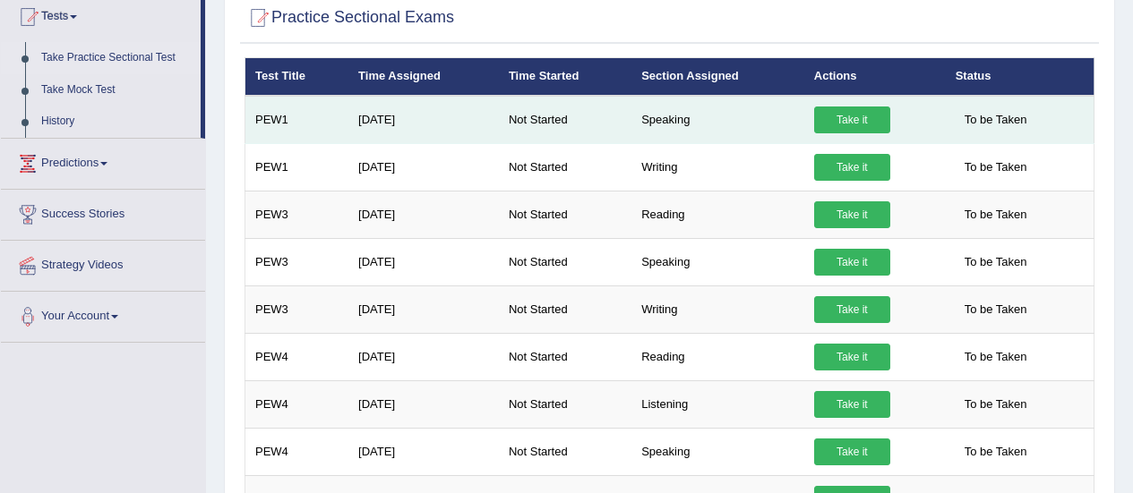
click at [838, 113] on link "Take it" at bounding box center [852, 120] width 76 height 27
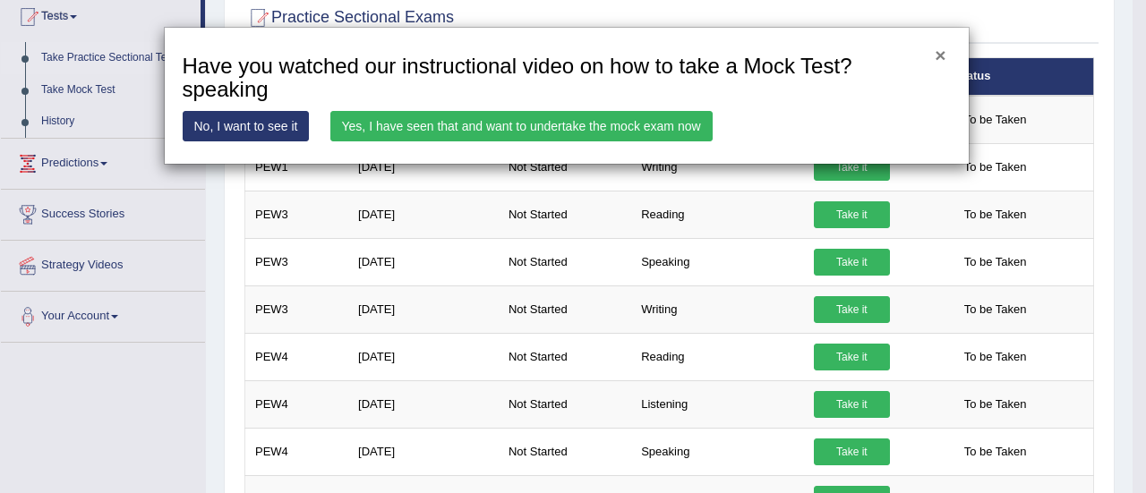
click at [942, 51] on button "×" at bounding box center [940, 55] width 11 height 19
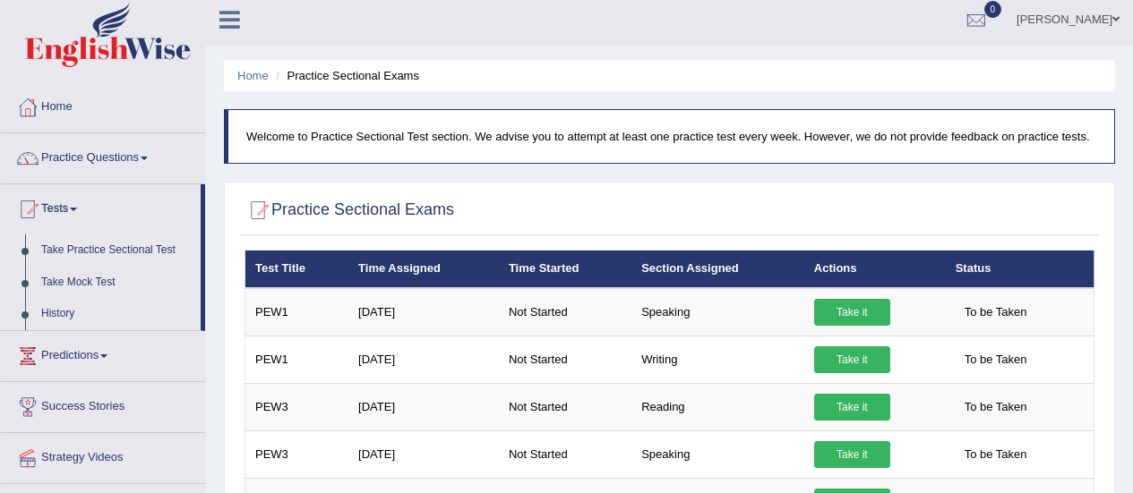
scroll to position [0, 0]
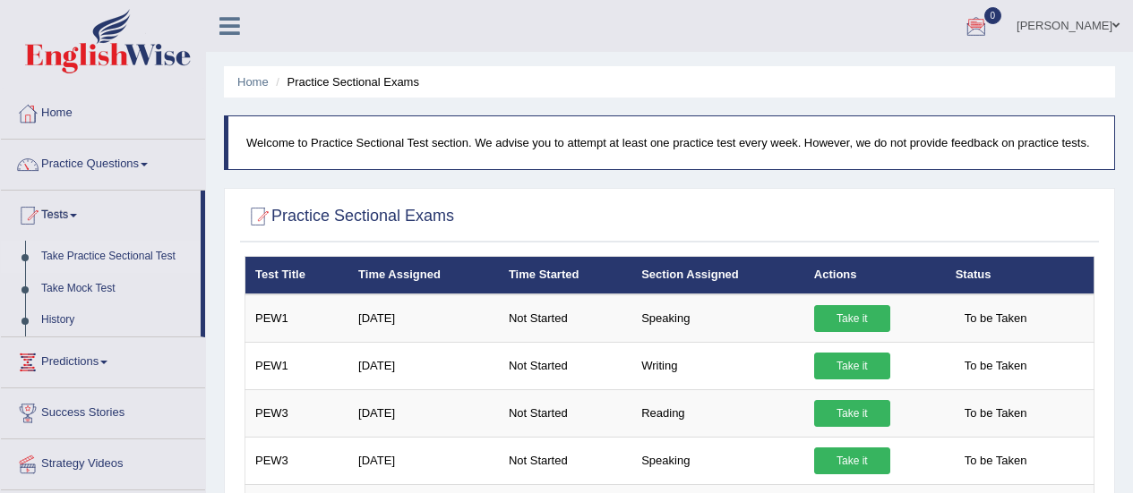
click at [983, 28] on div at bounding box center [976, 26] width 27 height 27
click at [864, 79] on strong "See All Alerts" at bounding box center [863, 75] width 80 height 14
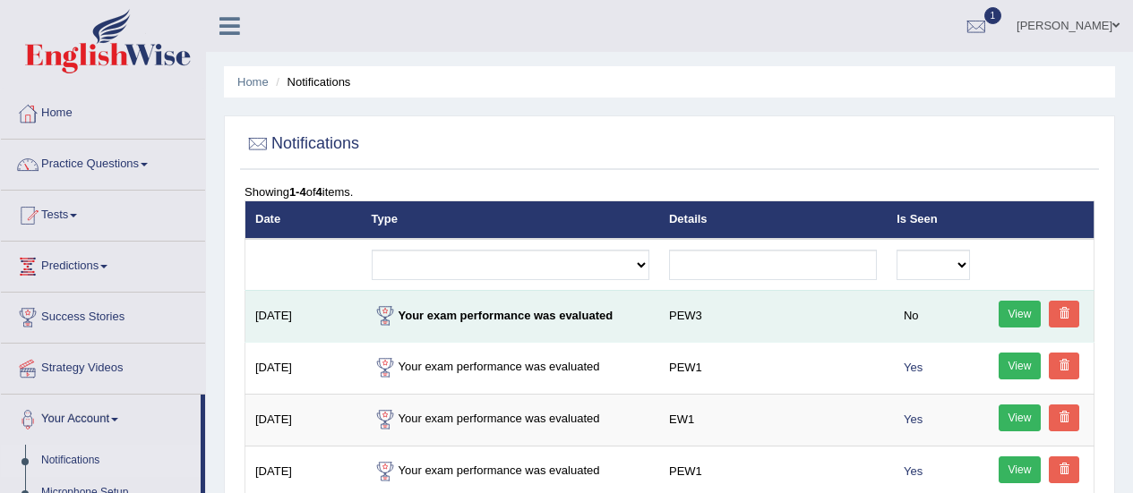
click at [1009, 306] on link "View" at bounding box center [1019, 314] width 43 height 27
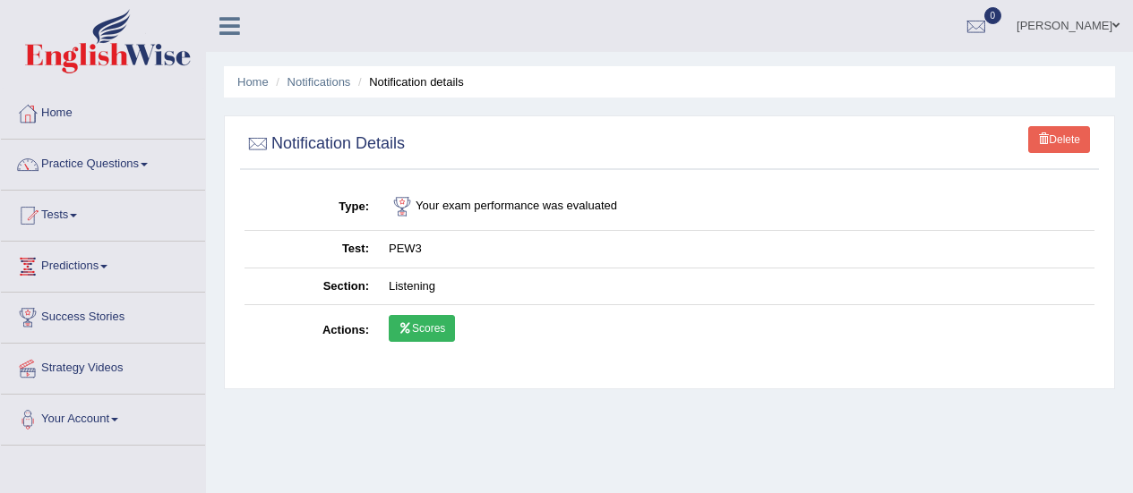
click at [410, 324] on icon at bounding box center [404, 328] width 13 height 11
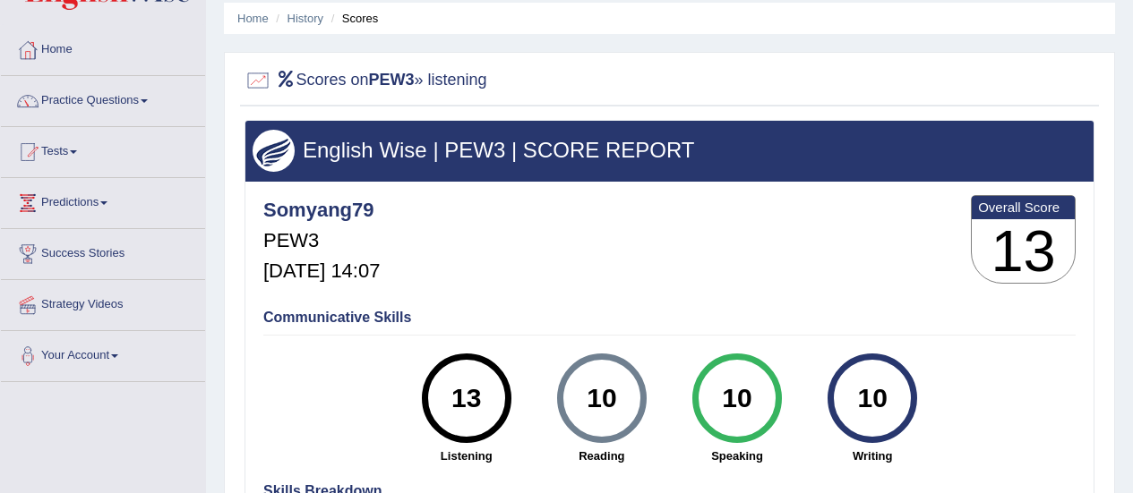
scroll to position [62, 0]
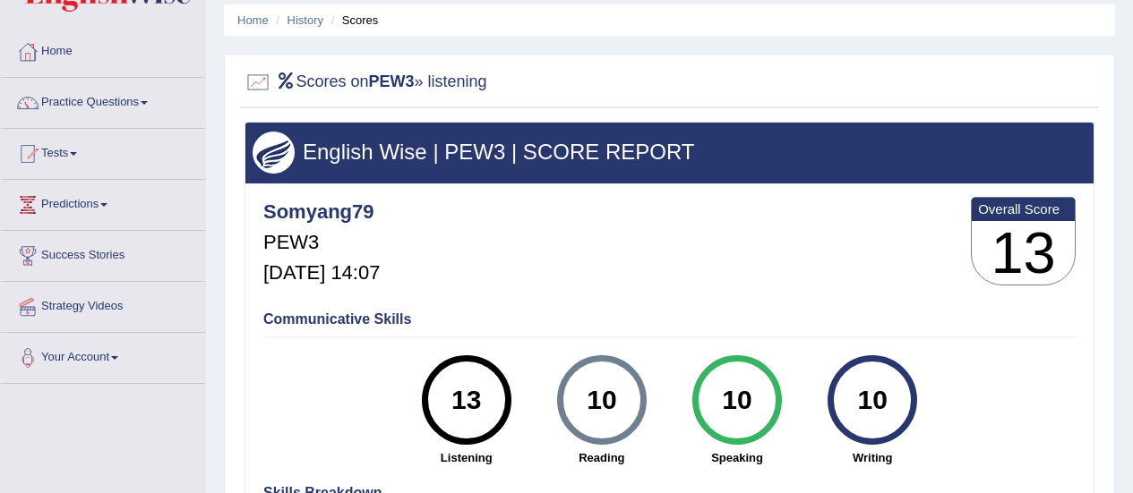
click at [397, 80] on b "PEW3" at bounding box center [392, 82] width 46 height 18
click at [250, 81] on div at bounding box center [257, 82] width 27 height 27
click at [261, 84] on div at bounding box center [257, 82] width 27 height 27
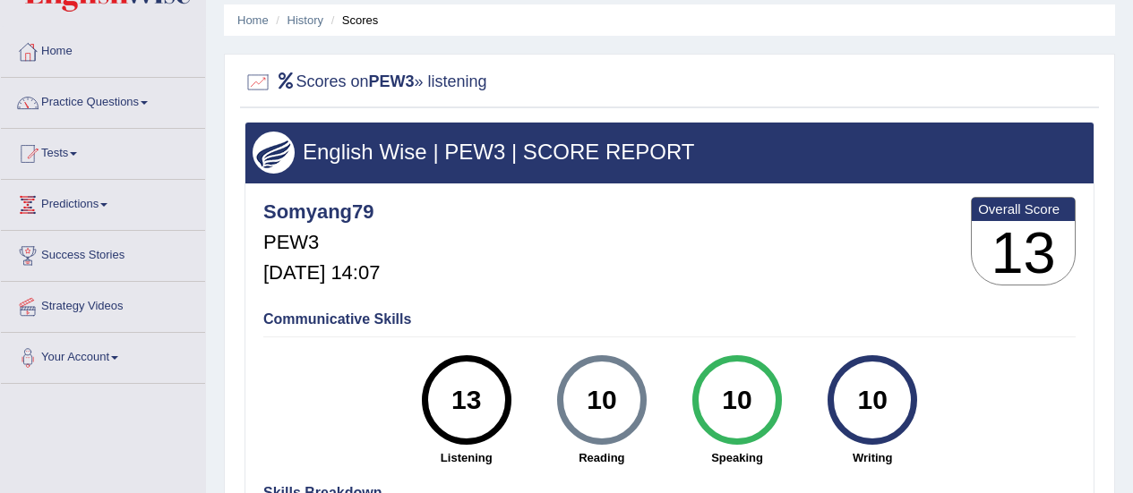
click at [446, 396] on div "13" at bounding box center [465, 400] width 65 height 75
click at [472, 404] on div "13" at bounding box center [465, 400] width 65 height 75
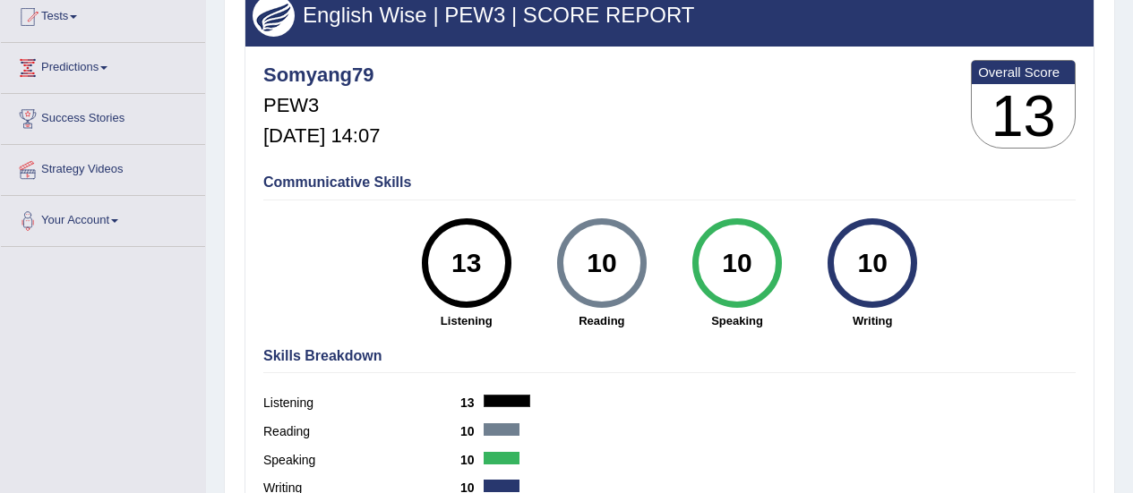
scroll to position [197, 0]
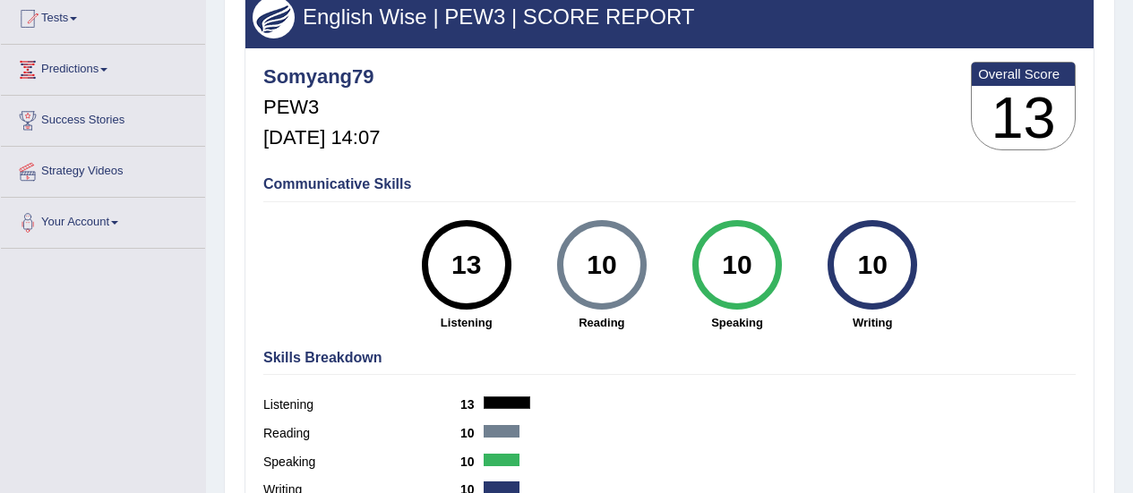
drag, startPoint x: 1131, startPoint y: 203, endPoint x: 1132, endPoint y: 163, distance: 40.3
click at [1132, 163] on div "Home History Scores Scores on PEW3 » listening English Wise | PEW3 | SCORE REPO…" at bounding box center [669, 250] width 927 height 895
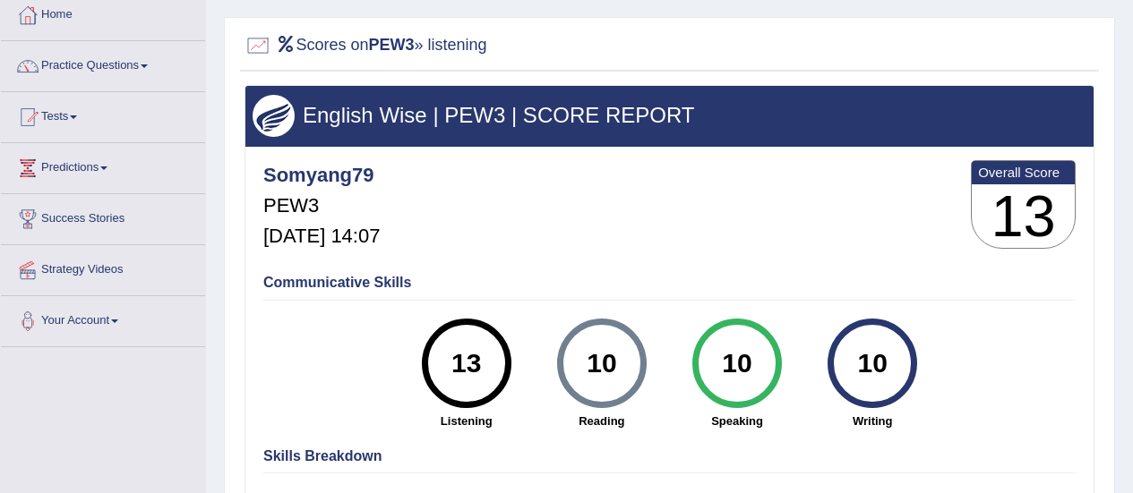
scroll to position [97, 0]
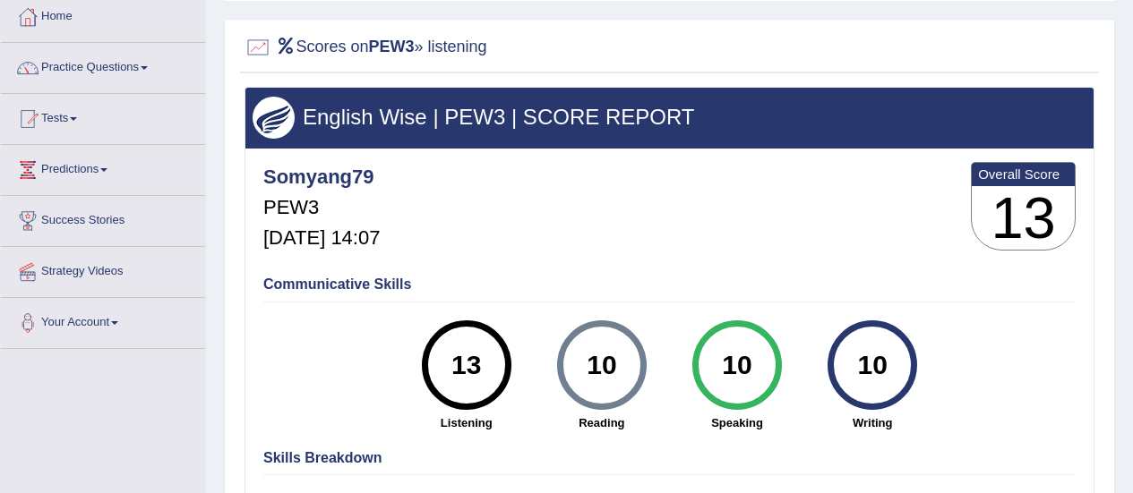
click at [440, 117] on h3 "English Wise | PEW3 | SCORE REPORT" at bounding box center [670, 117] width 834 height 23
click at [353, 48] on h2 "Scores on PEW3 » listening" at bounding box center [365, 47] width 243 height 27
click at [391, 38] on b "PEW3" at bounding box center [392, 47] width 46 height 18
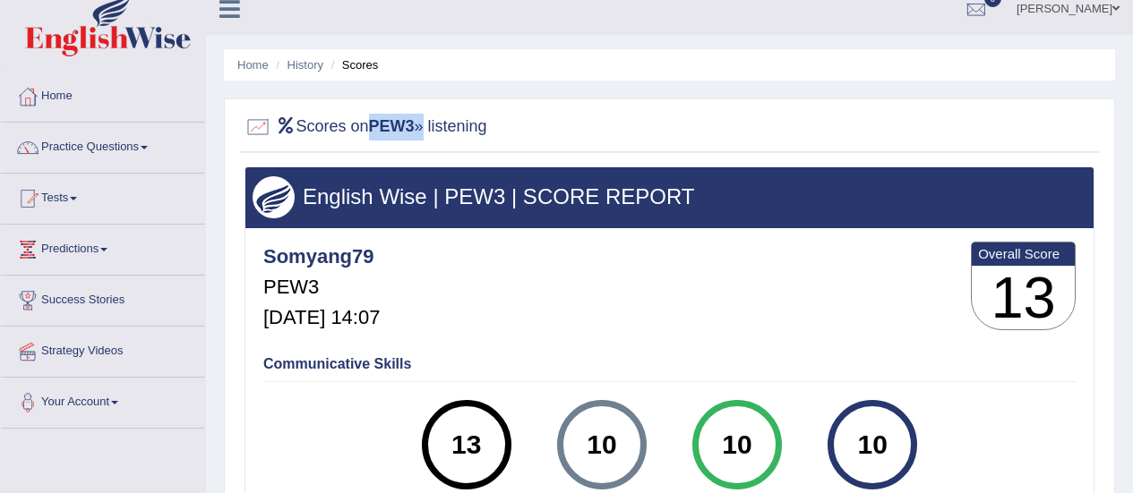
scroll to position [0, 0]
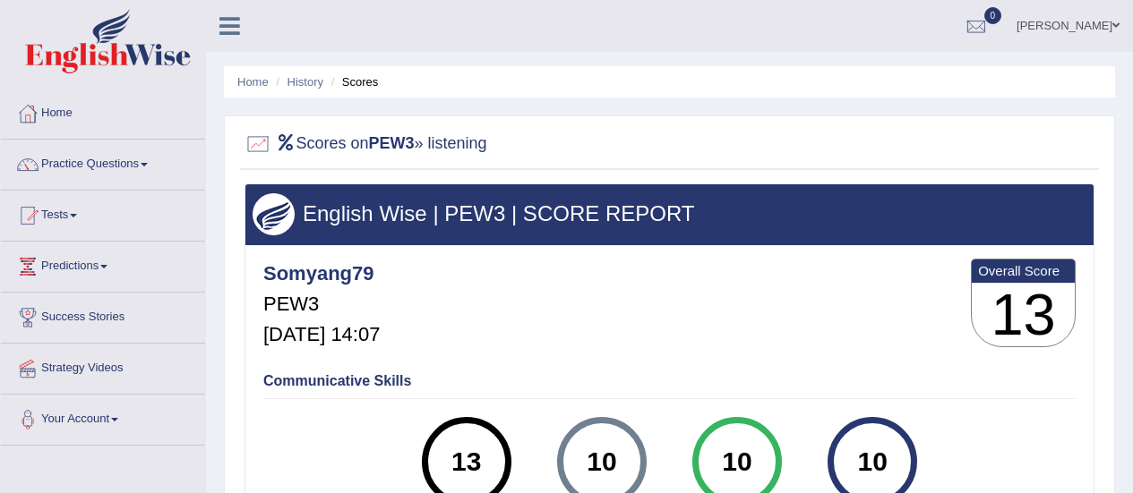
click at [363, 90] on li "Scores" at bounding box center [353, 81] width 52 height 17
click at [364, 87] on li "Scores" at bounding box center [353, 81] width 52 height 17
